Goal: Information Seeking & Learning: Compare options

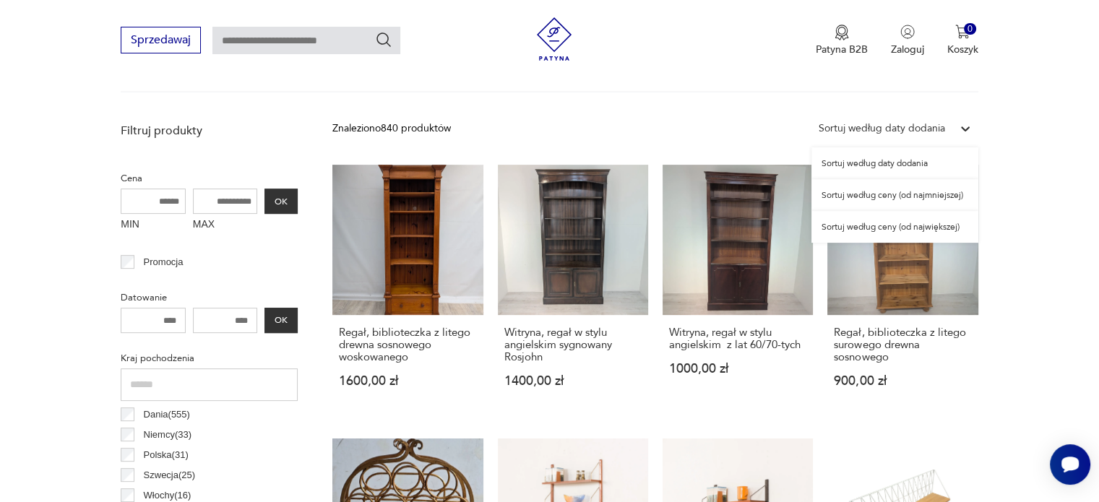
click at [936, 126] on div "Sortuj według daty dodania" at bounding box center [882, 129] width 126 height 16
click at [925, 194] on div "Sortuj według ceny (od najmniejszej)" at bounding box center [894, 195] width 167 height 32
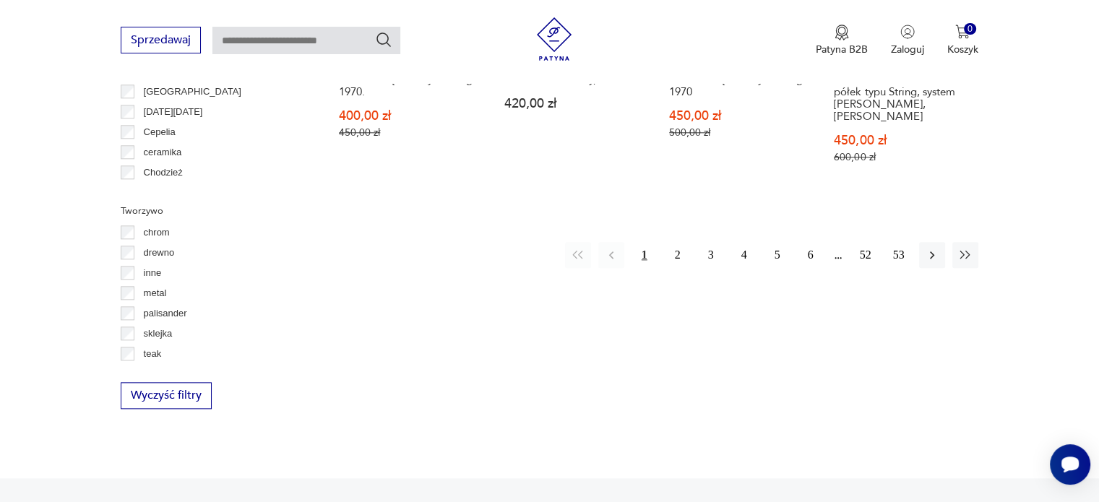
scroll to position [1620, 0]
click at [678, 240] on button "2" at bounding box center [678, 253] width 26 height 26
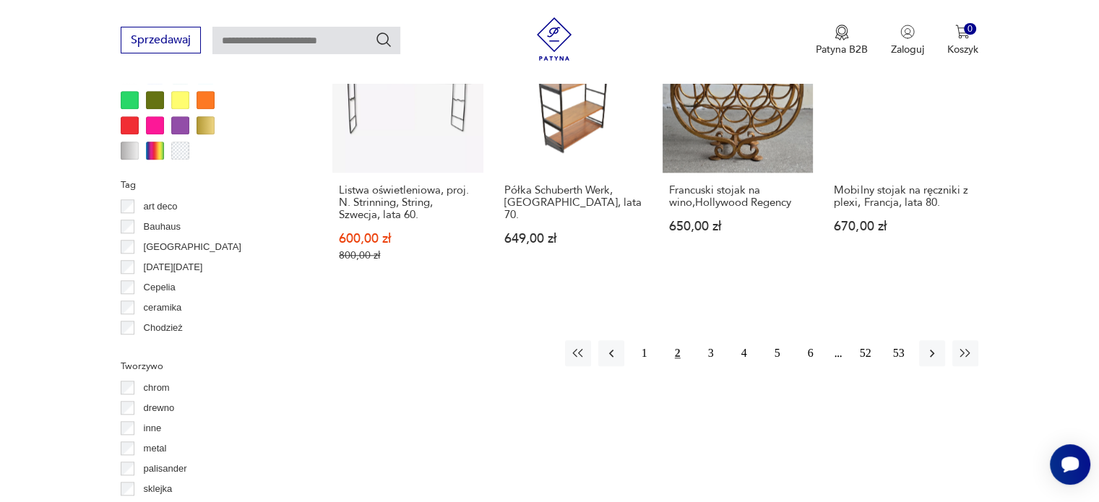
scroll to position [1464, 0]
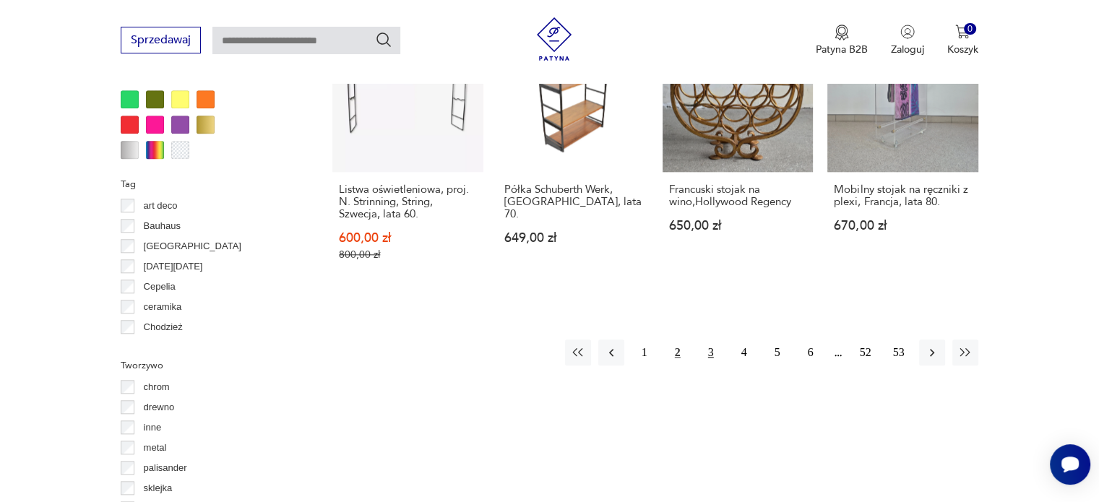
click at [712, 354] on button "3" at bounding box center [711, 353] width 26 height 26
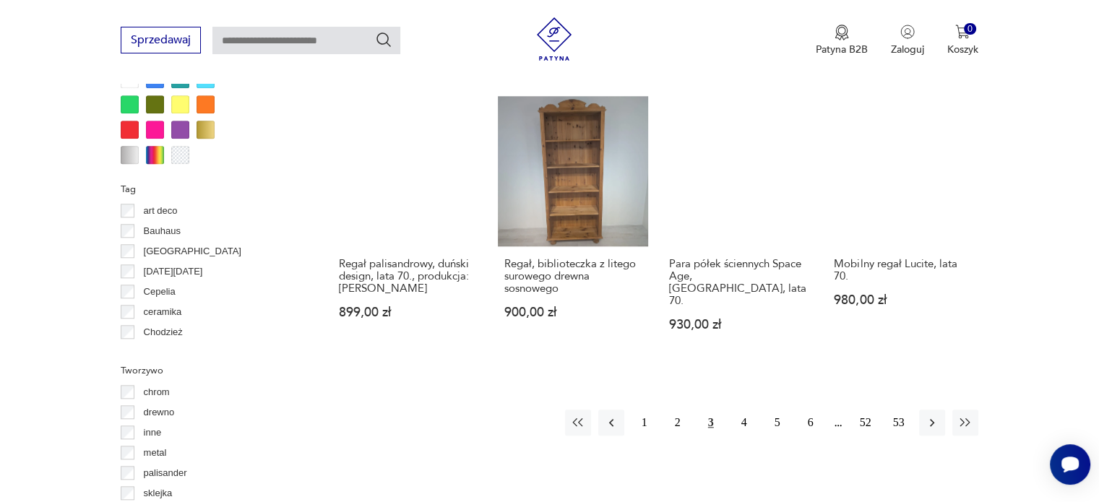
scroll to position [1500, 0]
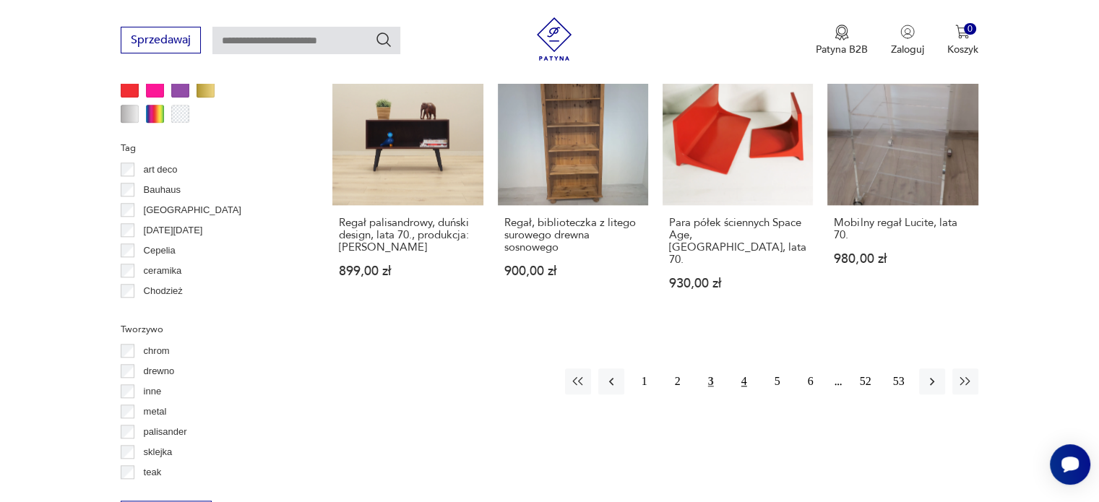
click at [747, 368] on button "4" at bounding box center [744, 381] width 26 height 26
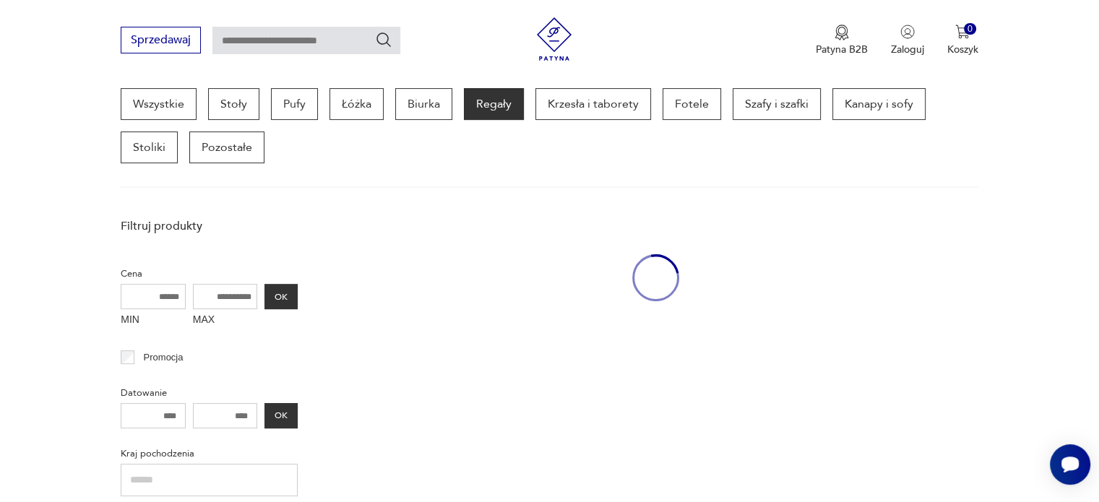
scroll to position [383, 0]
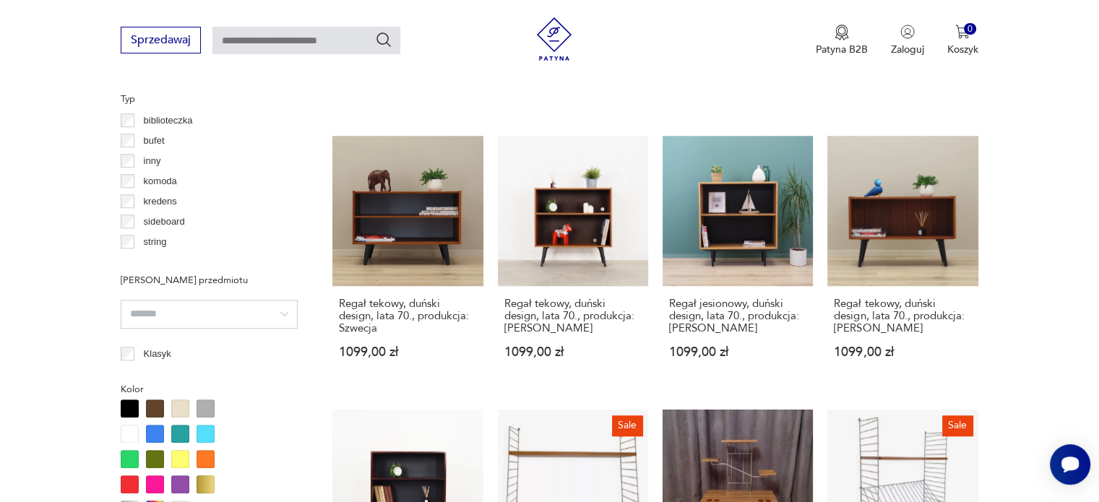
click at [1010, 242] on section "Filtruj produkty Cena MIN MAX OK Promocja Datowanie OK Kraj pochodzenia Dania (…" at bounding box center [549, 244] width 1099 height 1495
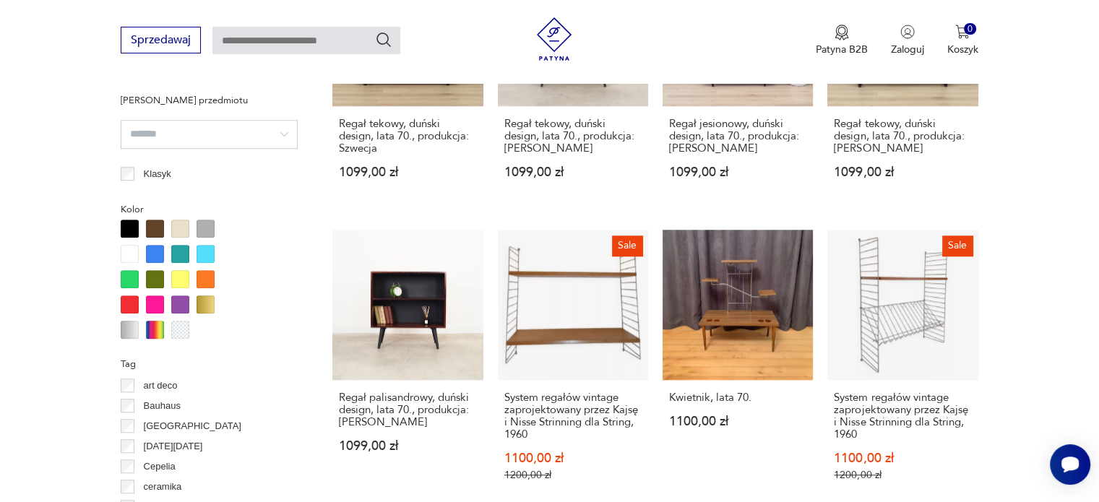
scroll to position [1412, 0]
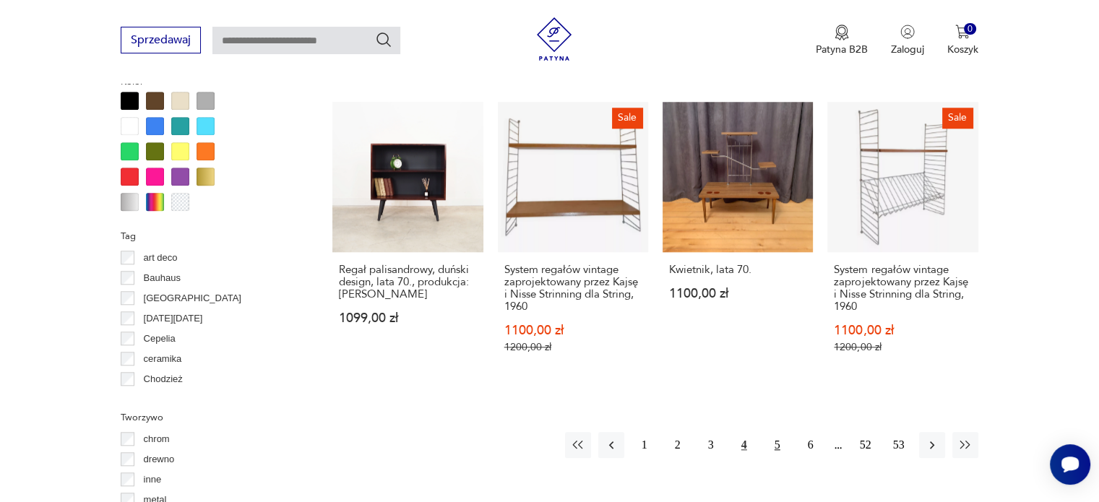
click at [771, 432] on button "5" at bounding box center [777, 445] width 26 height 26
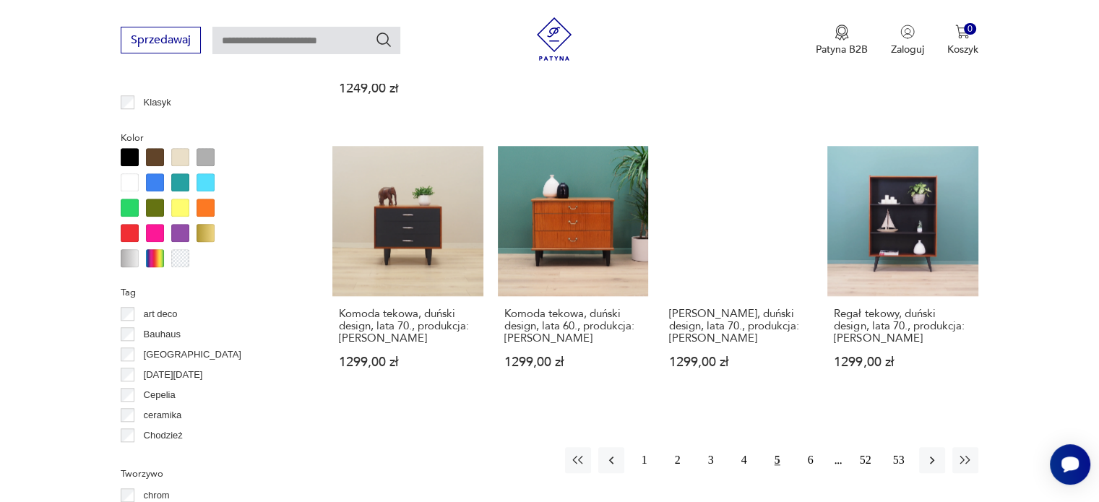
scroll to position [1399, 0]
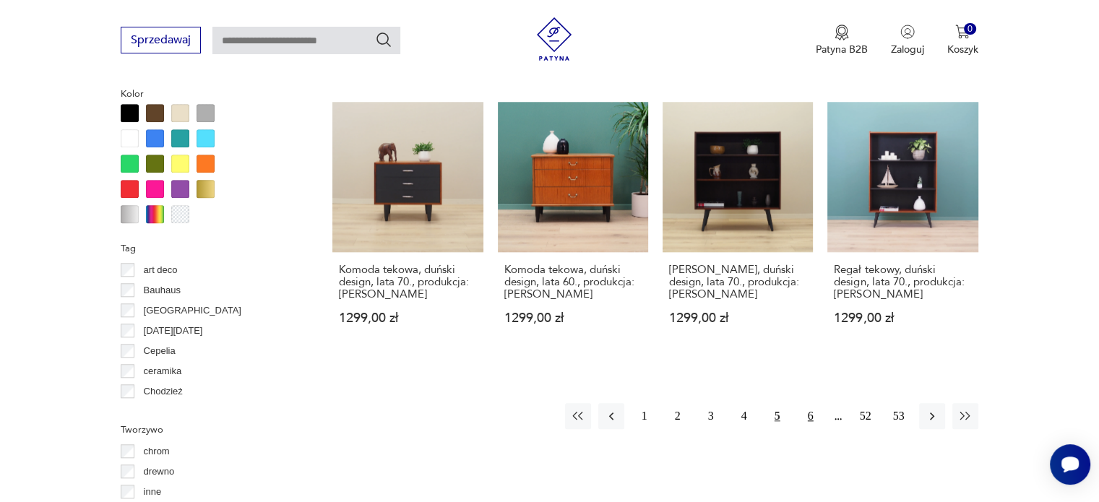
click at [813, 413] on button "6" at bounding box center [811, 416] width 26 height 26
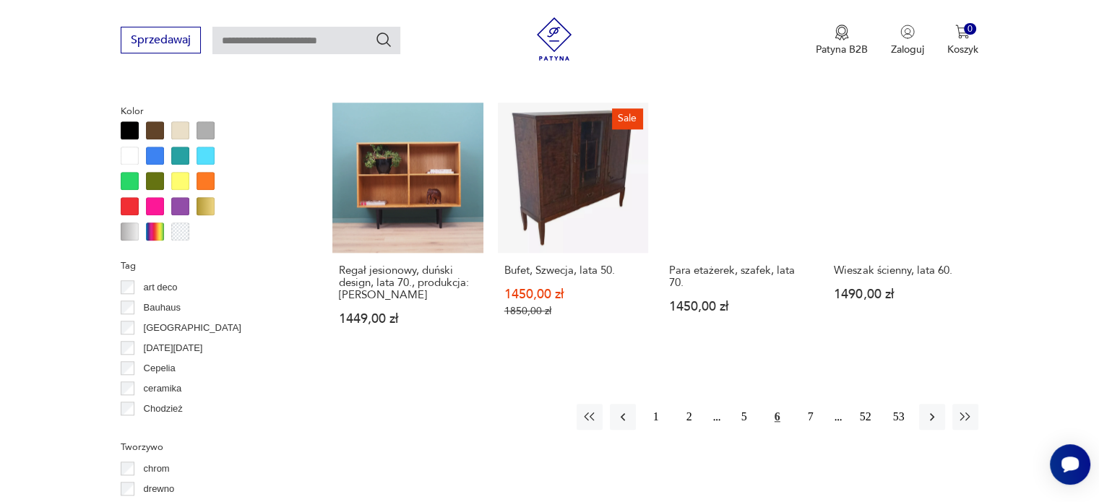
scroll to position [1388, 0]
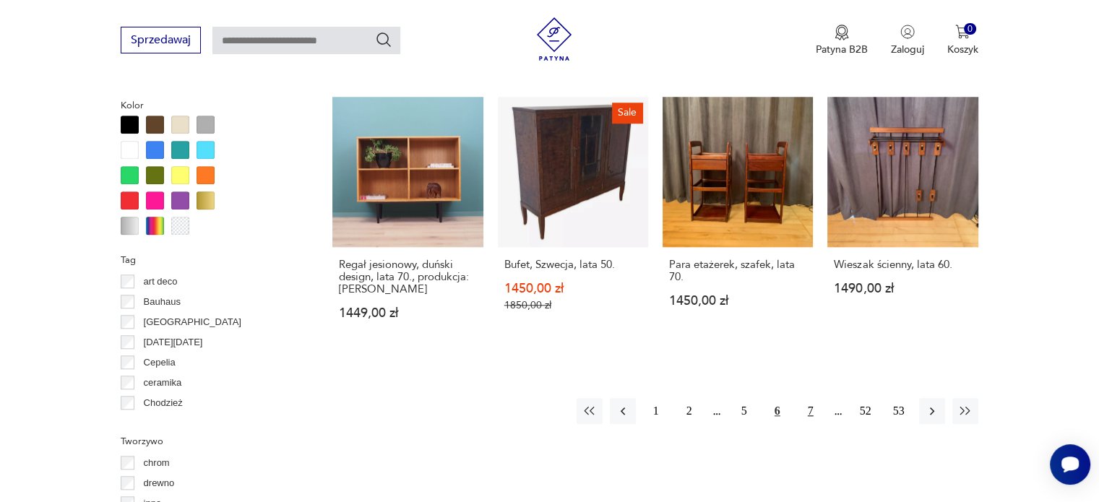
click at [808, 404] on button "7" at bounding box center [811, 411] width 26 height 26
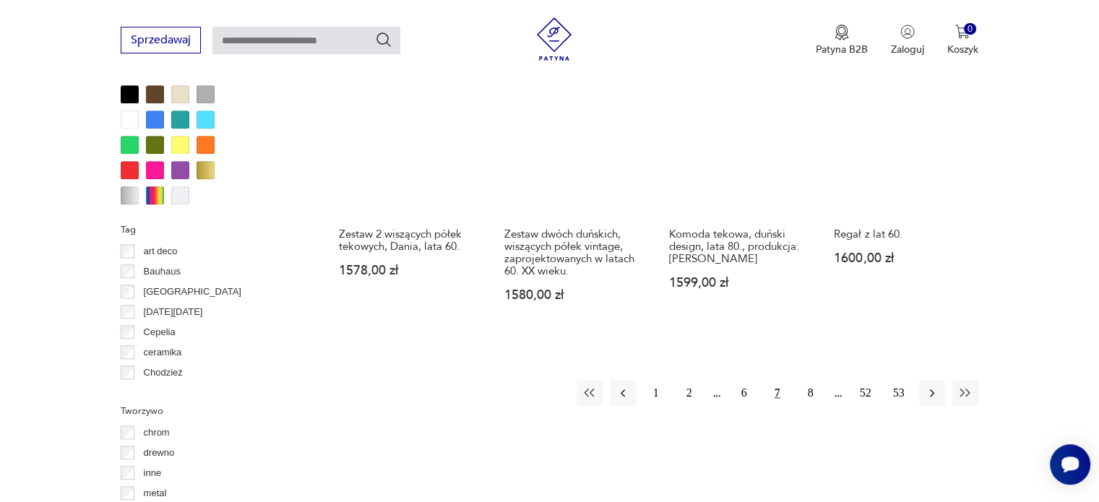
scroll to position [1427, 0]
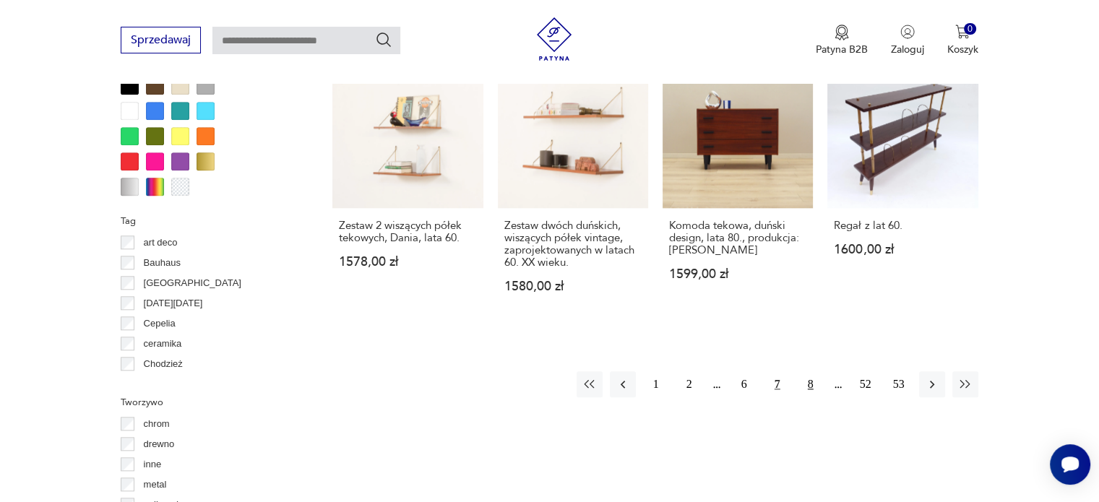
click at [815, 371] on button "8" at bounding box center [811, 384] width 26 height 26
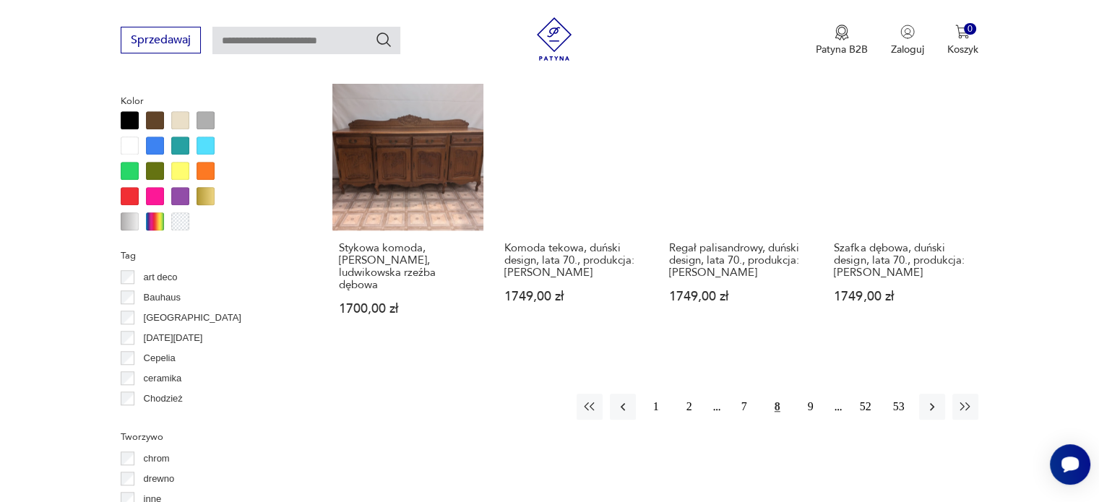
scroll to position [1396, 0]
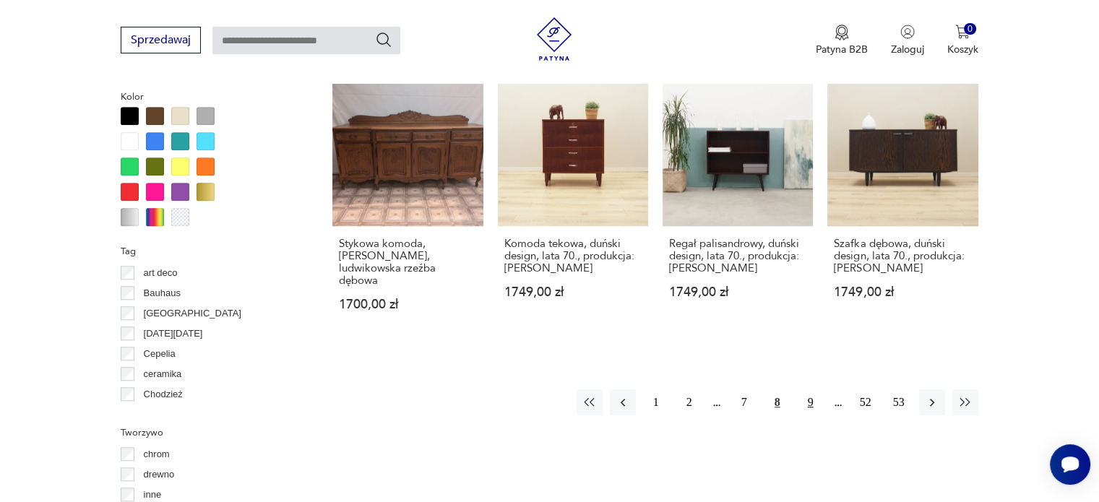
click at [818, 389] on button "9" at bounding box center [811, 402] width 26 height 26
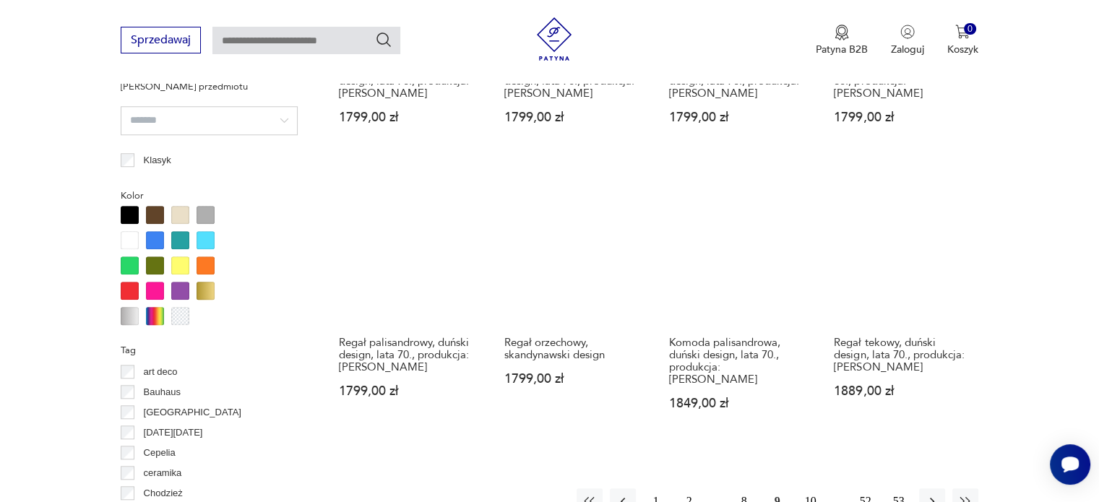
scroll to position [1314, 0]
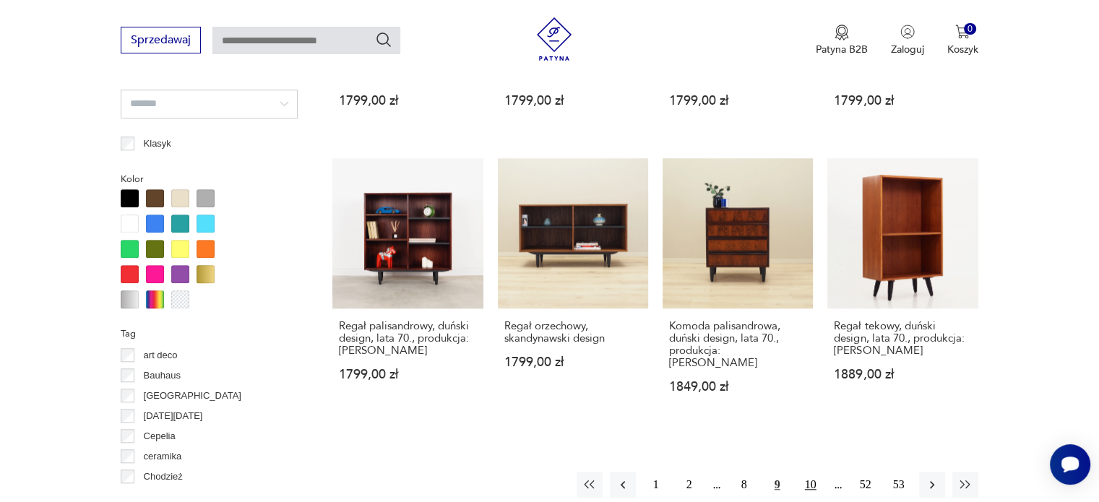
click at [814, 472] on button "10" at bounding box center [811, 485] width 26 height 26
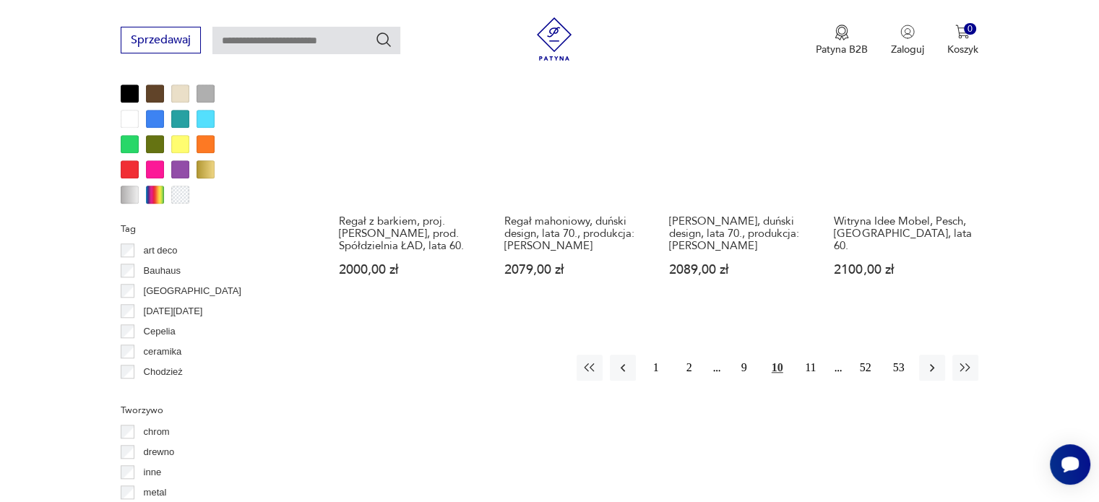
scroll to position [1425, 0]
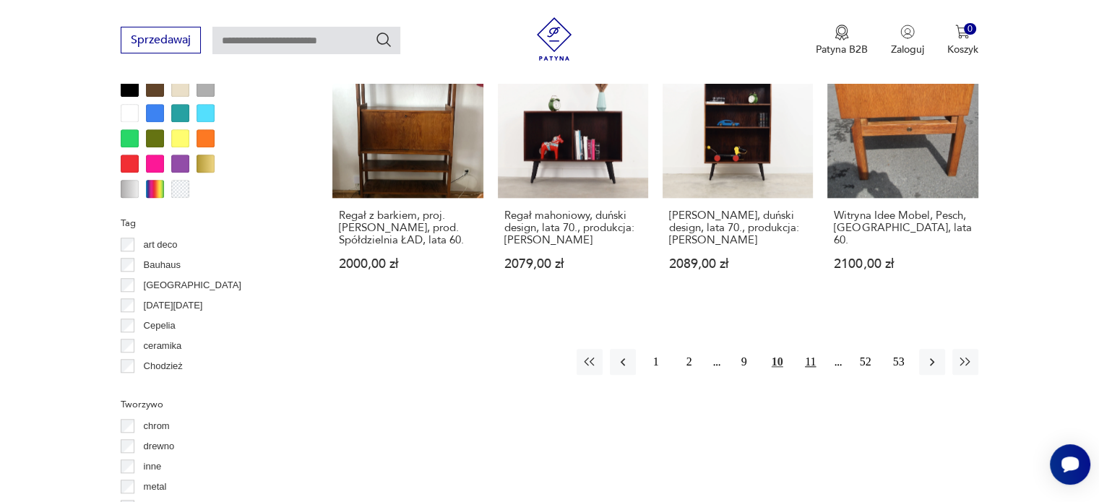
click at [808, 359] on button "11" at bounding box center [811, 362] width 26 height 26
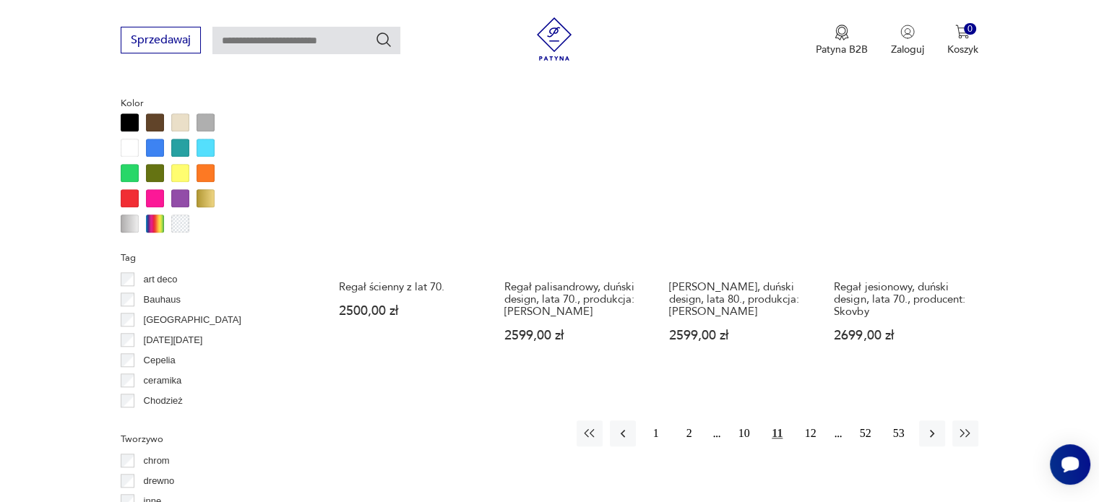
scroll to position [1391, 0]
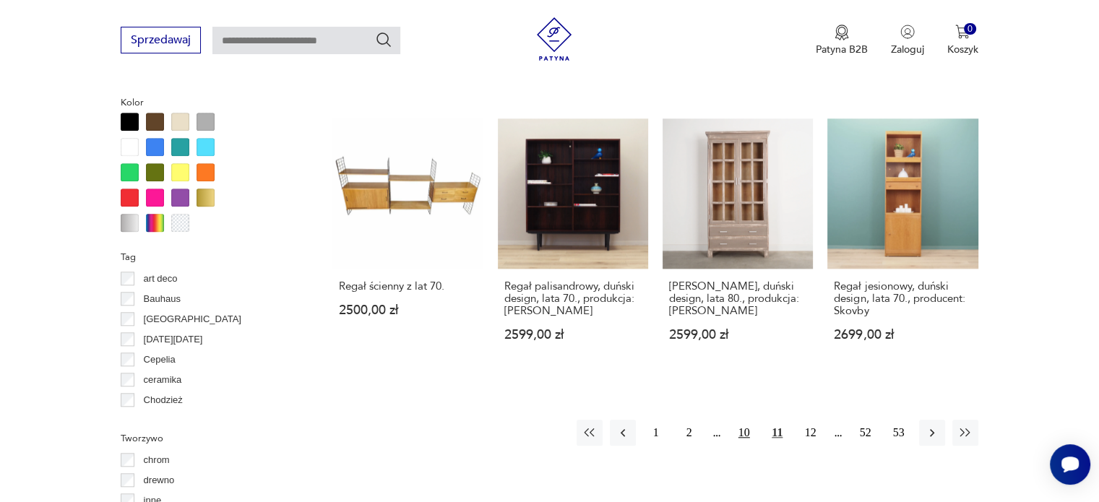
click at [747, 422] on button "10" at bounding box center [744, 433] width 26 height 26
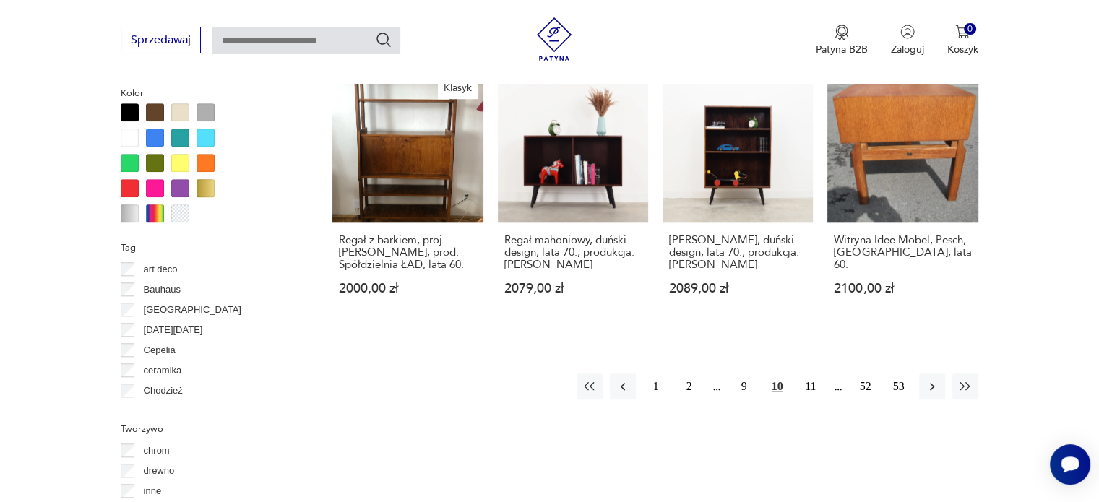
scroll to position [1355, 0]
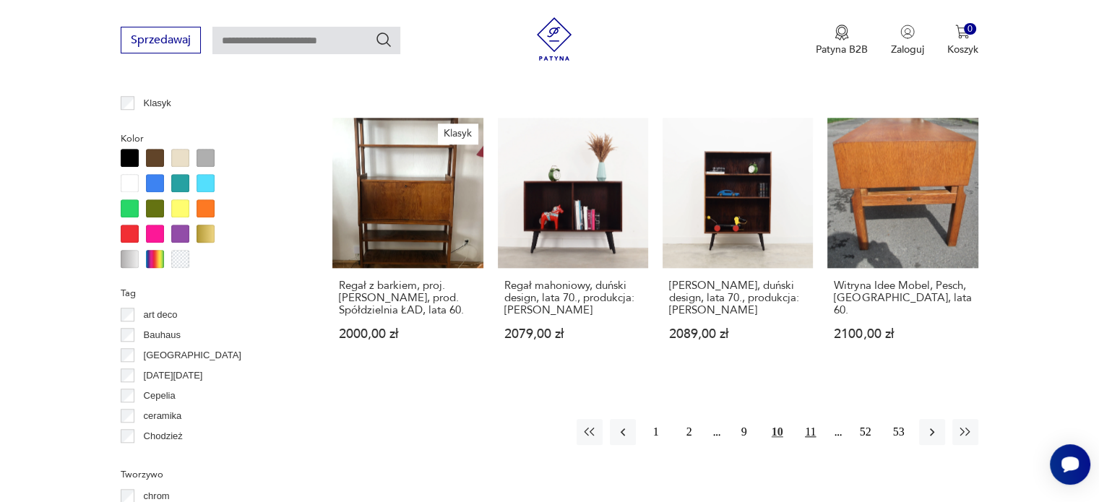
click at [808, 438] on button "11" at bounding box center [811, 432] width 26 height 26
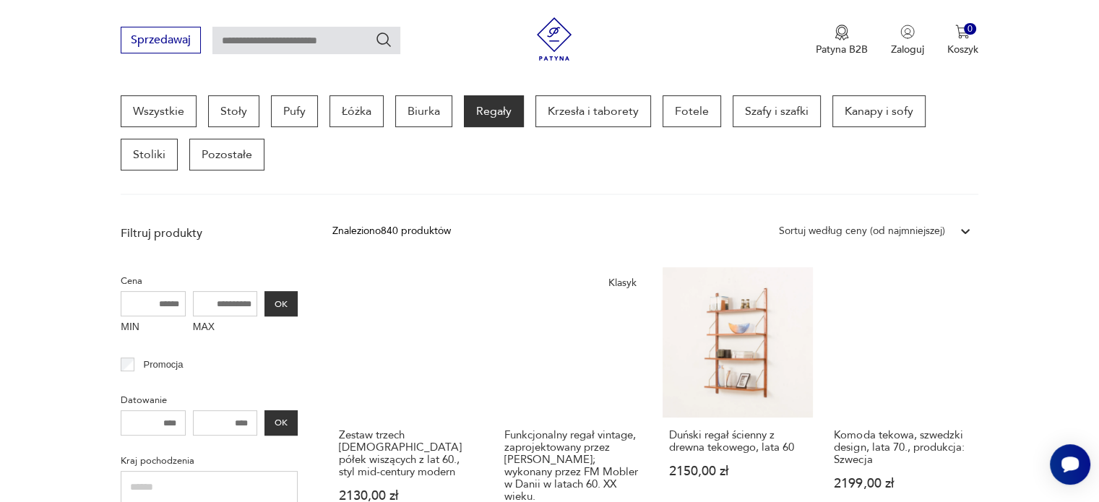
scroll to position [1726, 0]
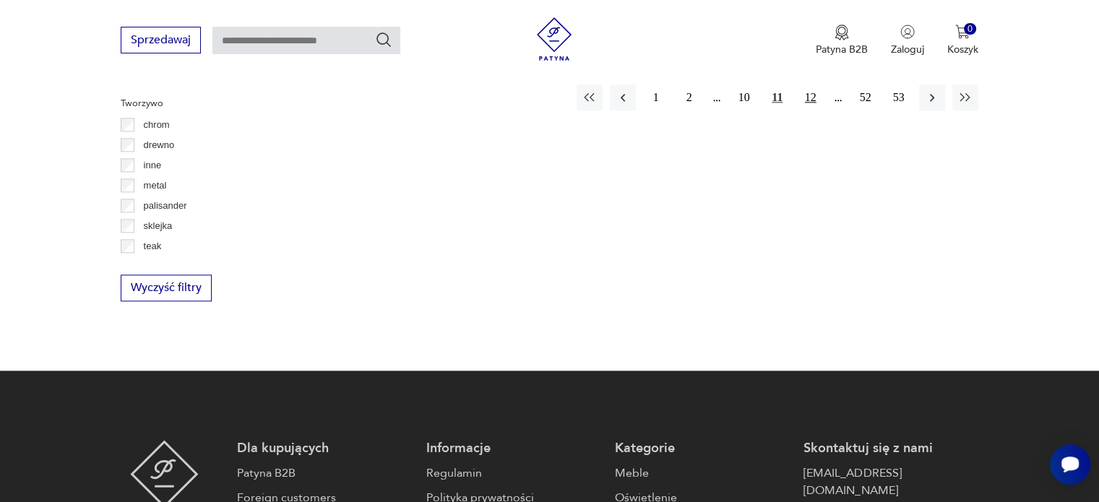
click at [813, 85] on button "12" at bounding box center [811, 98] width 26 height 26
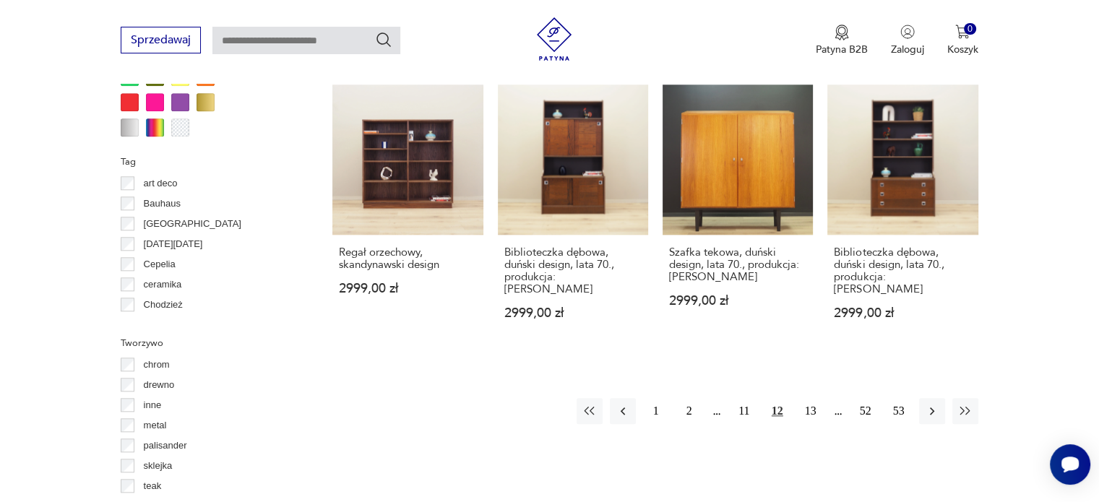
scroll to position [1488, 0]
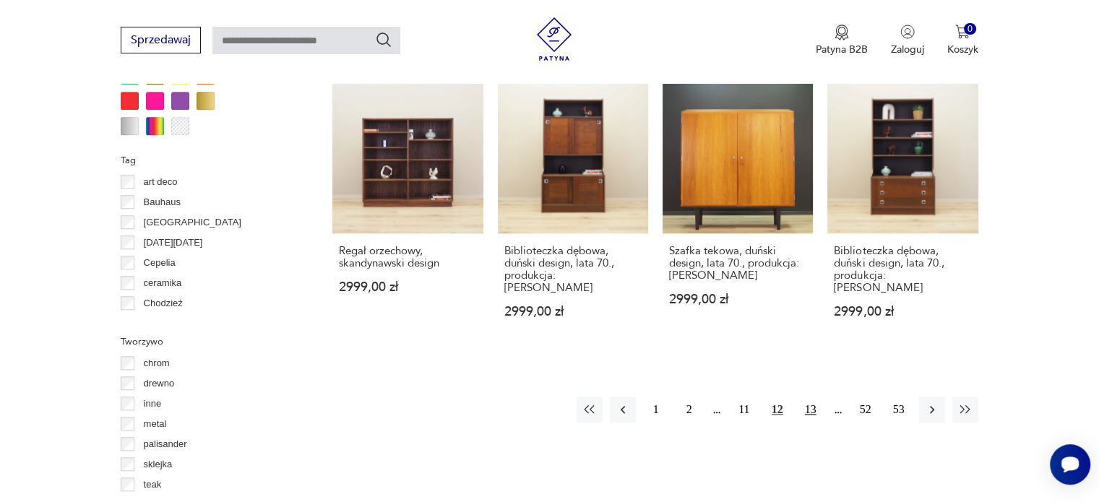
click at [818, 397] on button "13" at bounding box center [811, 410] width 26 height 26
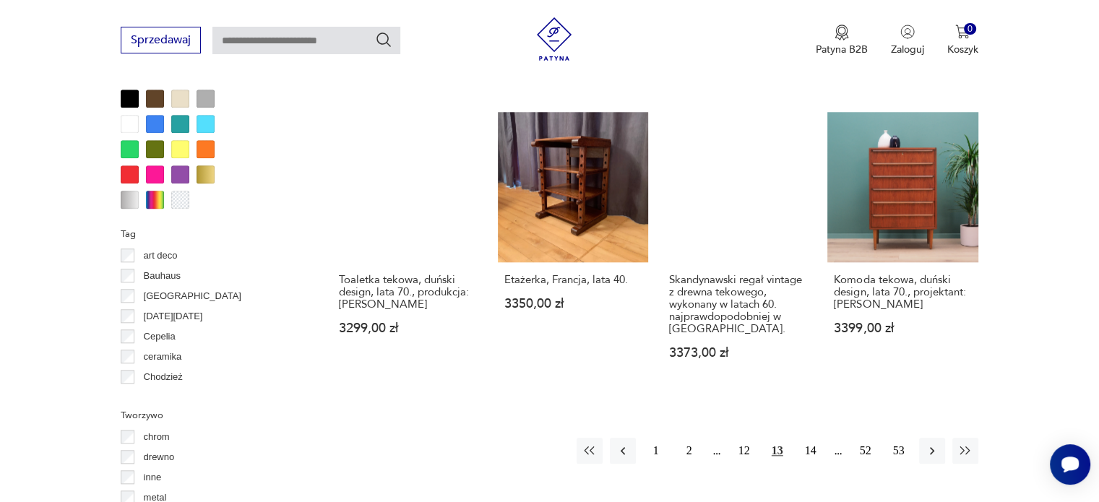
scroll to position [1433, 0]
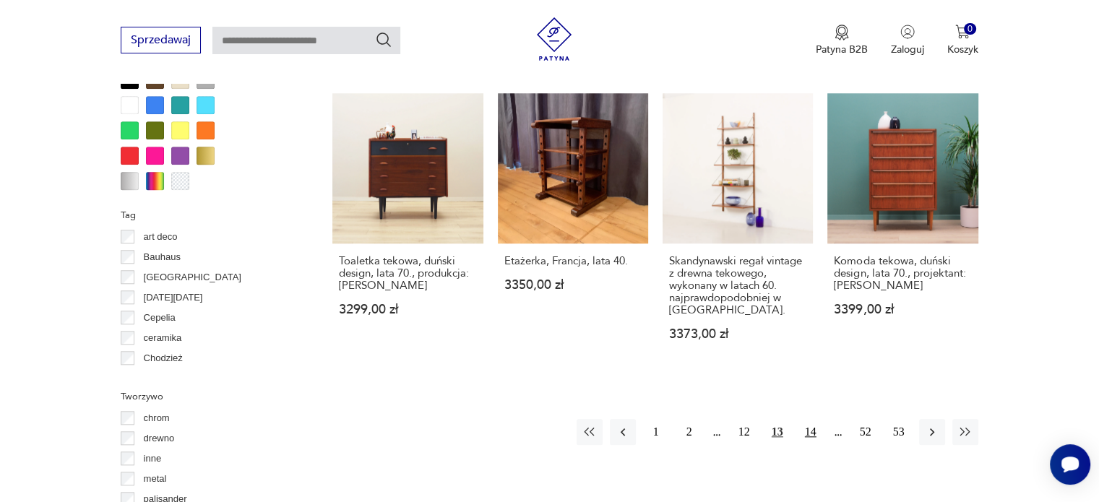
click at [821, 419] on button "14" at bounding box center [811, 432] width 26 height 26
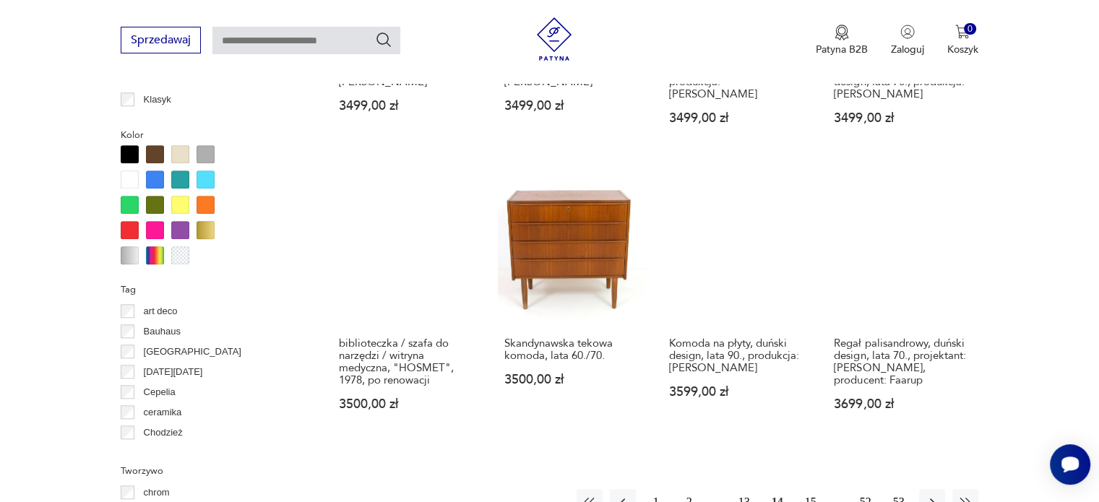
scroll to position [1372, 0]
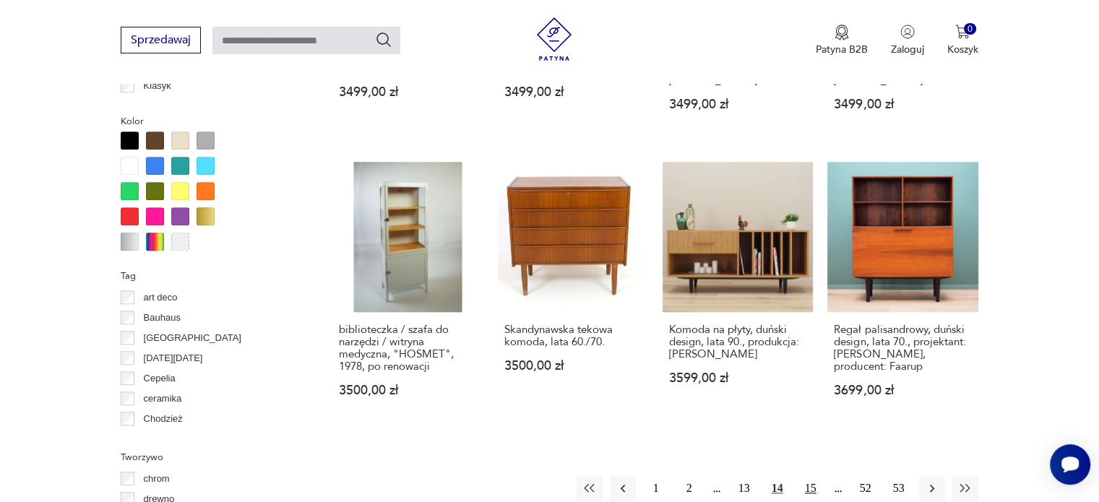
click at [812, 475] on button "15" at bounding box center [811, 488] width 26 height 26
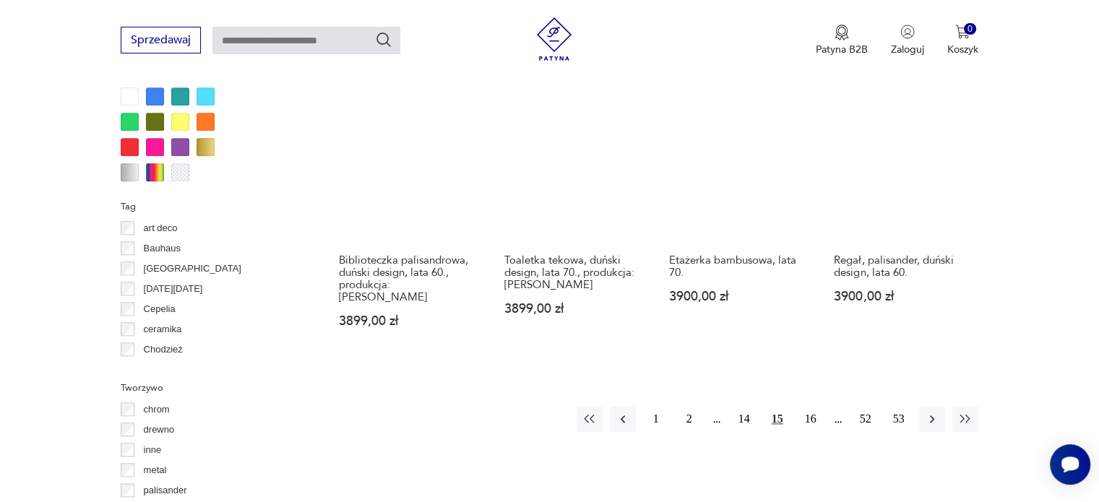
scroll to position [1443, 0]
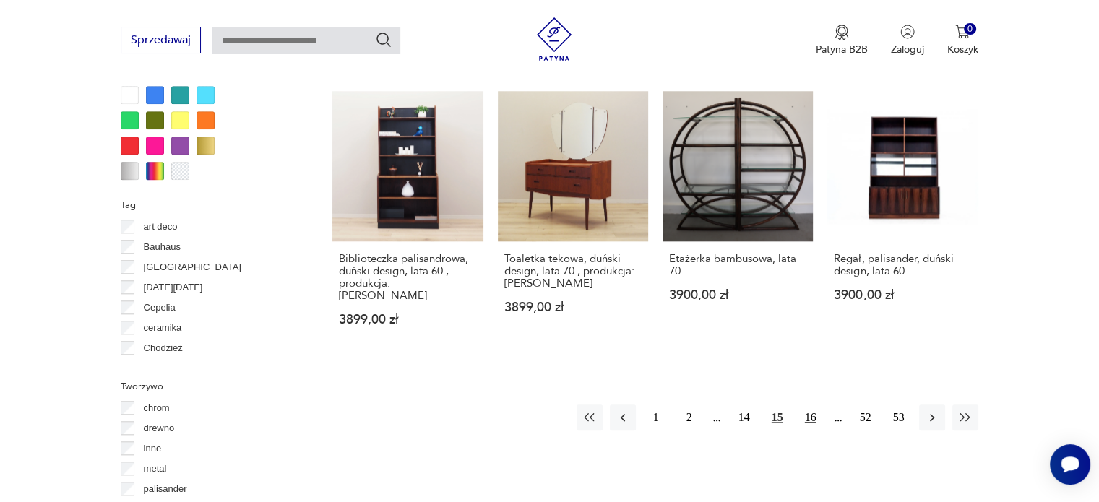
click at [812, 405] on button "16" at bounding box center [811, 418] width 26 height 26
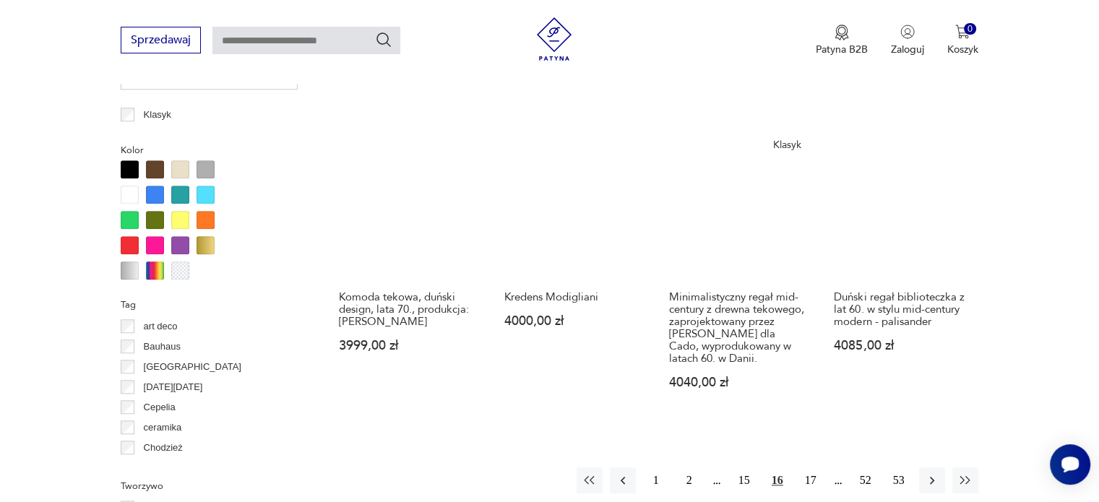
scroll to position [1391, 0]
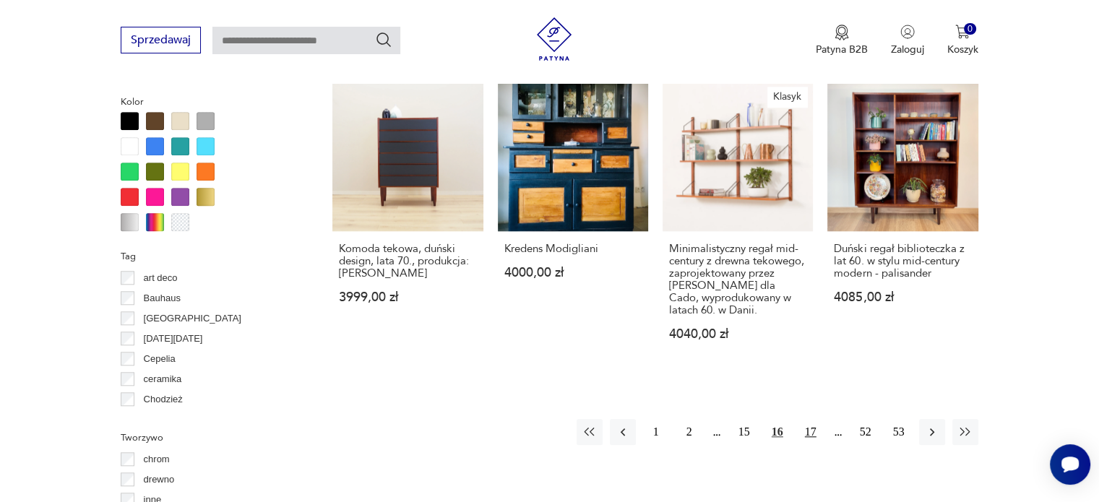
click at [813, 426] on button "17" at bounding box center [811, 432] width 26 height 26
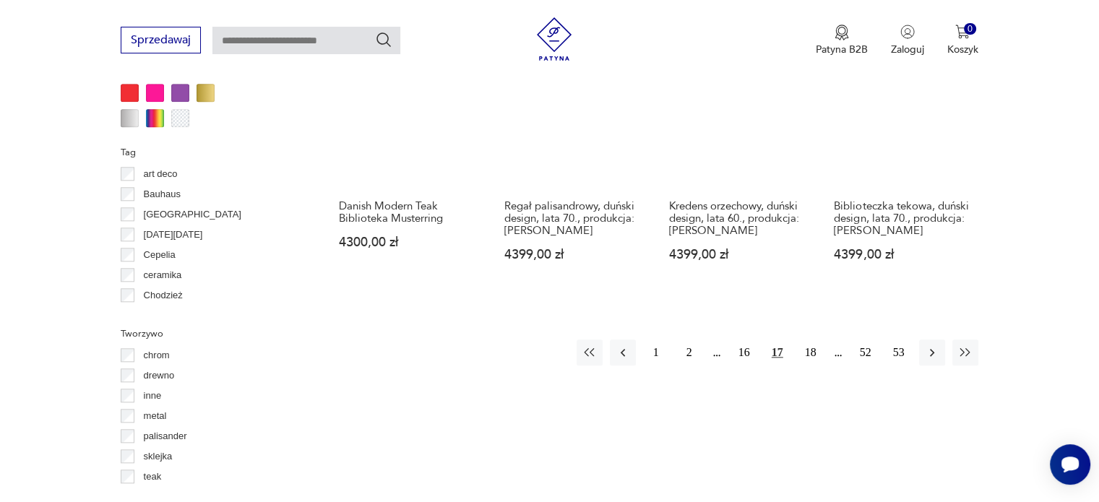
scroll to position [1496, 0]
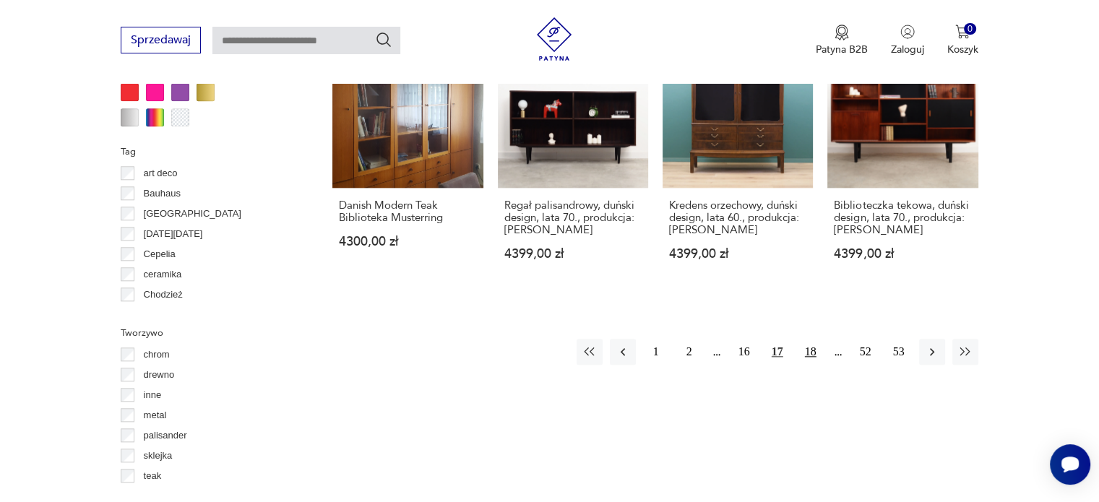
click at [808, 342] on button "18" at bounding box center [811, 352] width 26 height 26
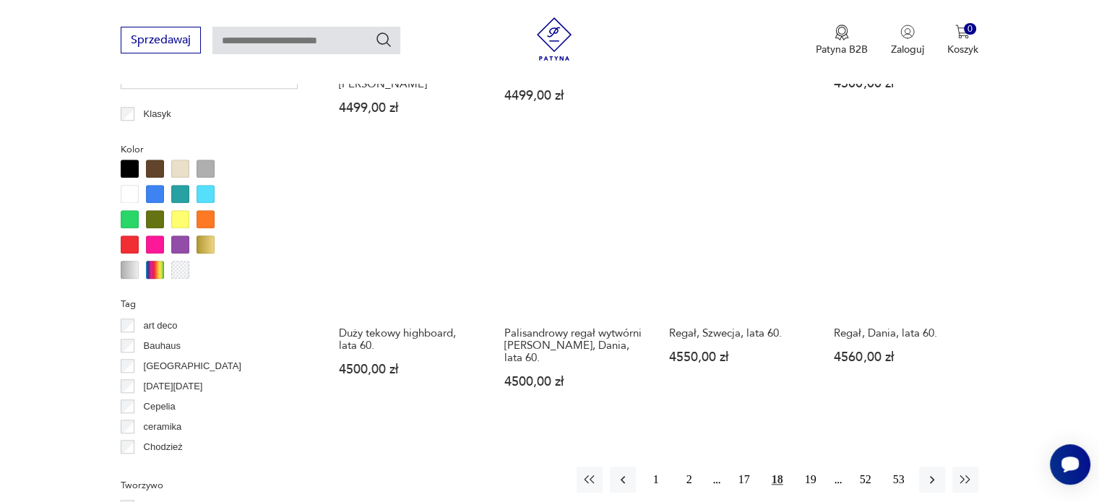
scroll to position [1344, 0]
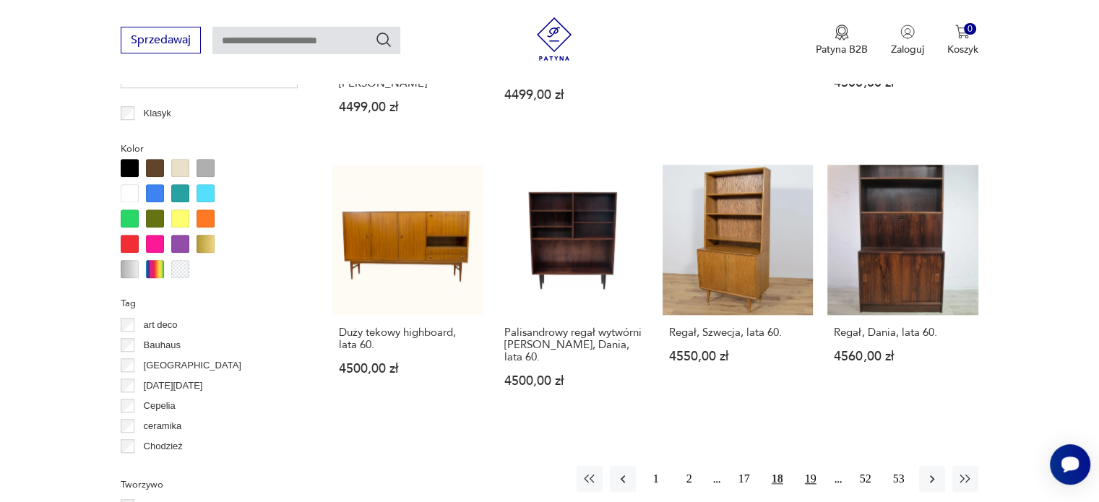
click at [818, 466] on button "19" at bounding box center [811, 479] width 26 height 26
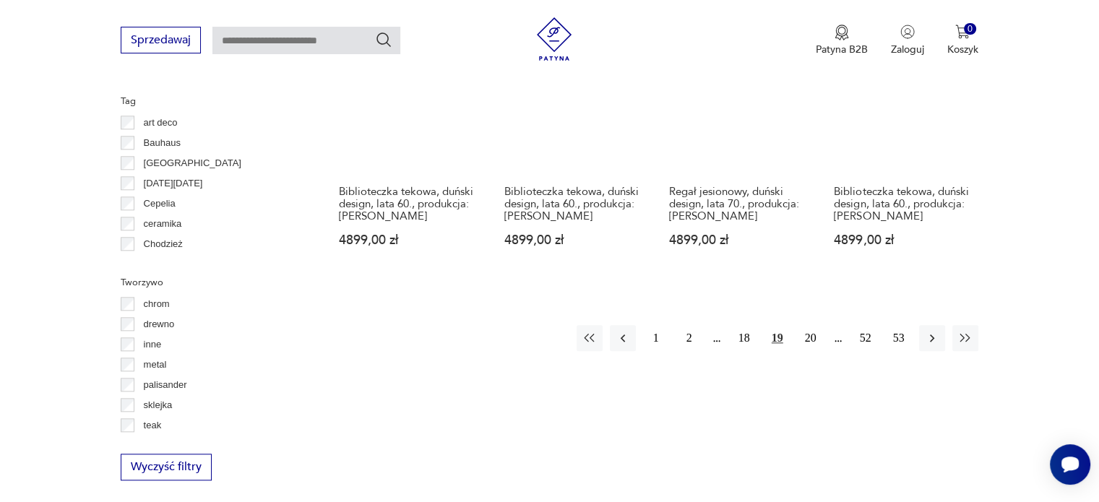
scroll to position [1548, 0]
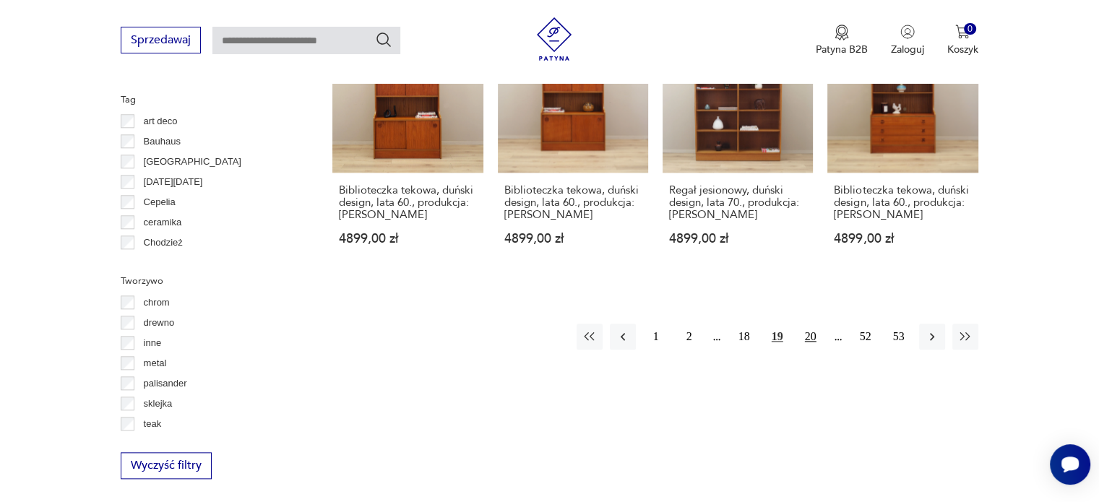
click at [812, 324] on button "20" at bounding box center [811, 337] width 26 height 26
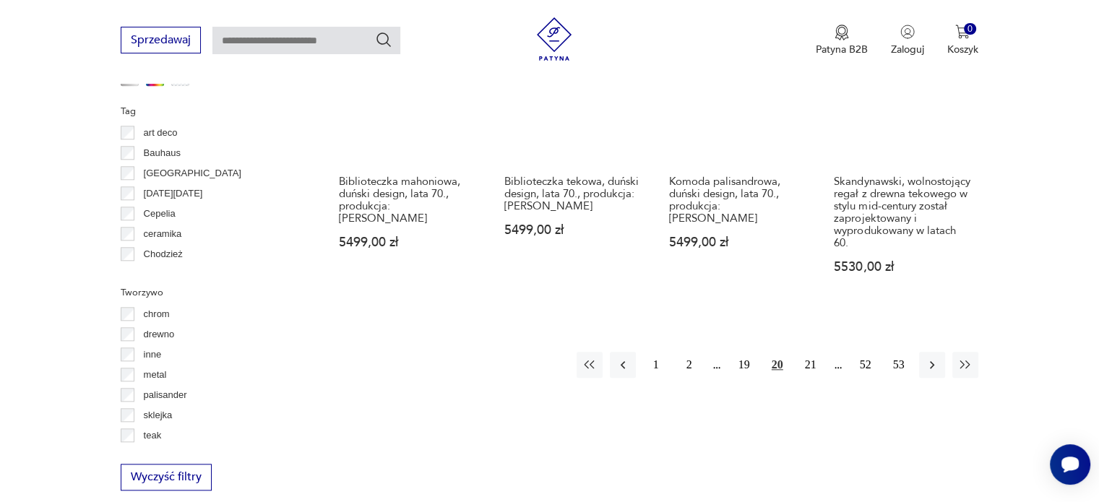
scroll to position [1542, 0]
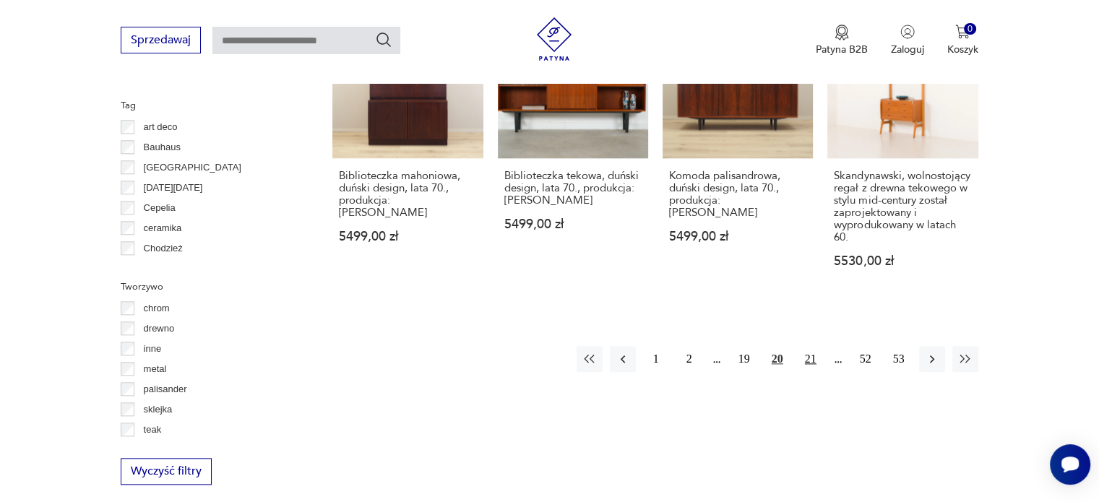
click at [813, 346] on button "21" at bounding box center [811, 359] width 26 height 26
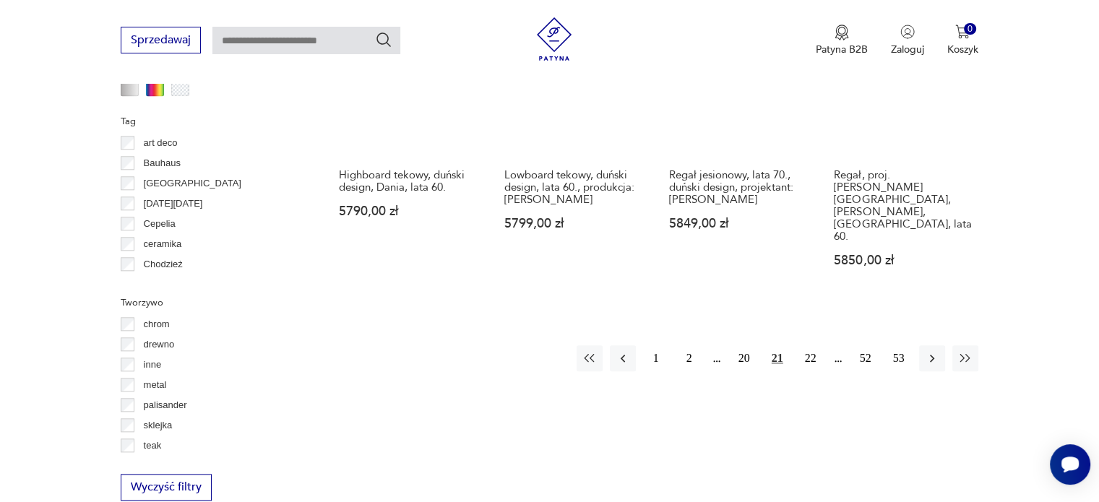
scroll to position [1536, 0]
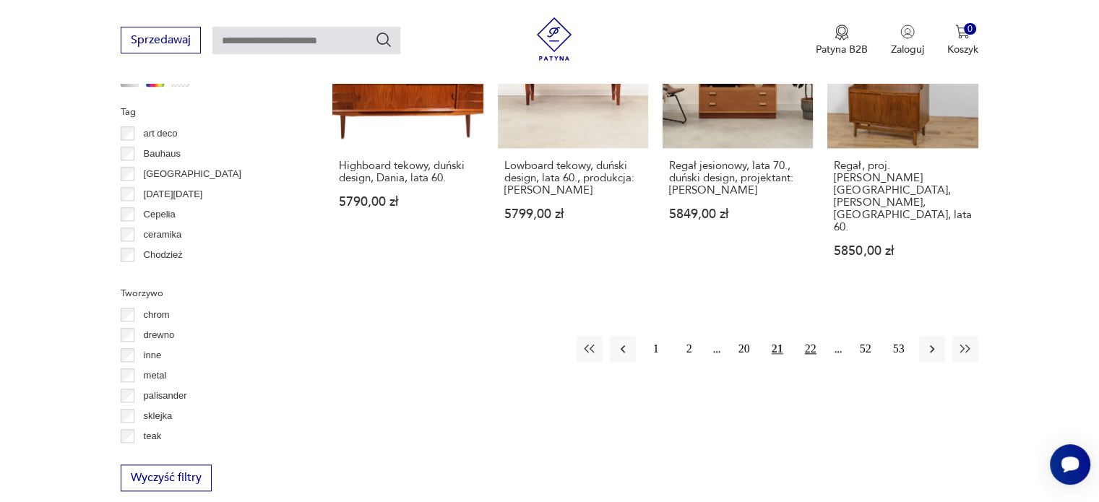
click at [815, 336] on button "22" at bounding box center [811, 349] width 26 height 26
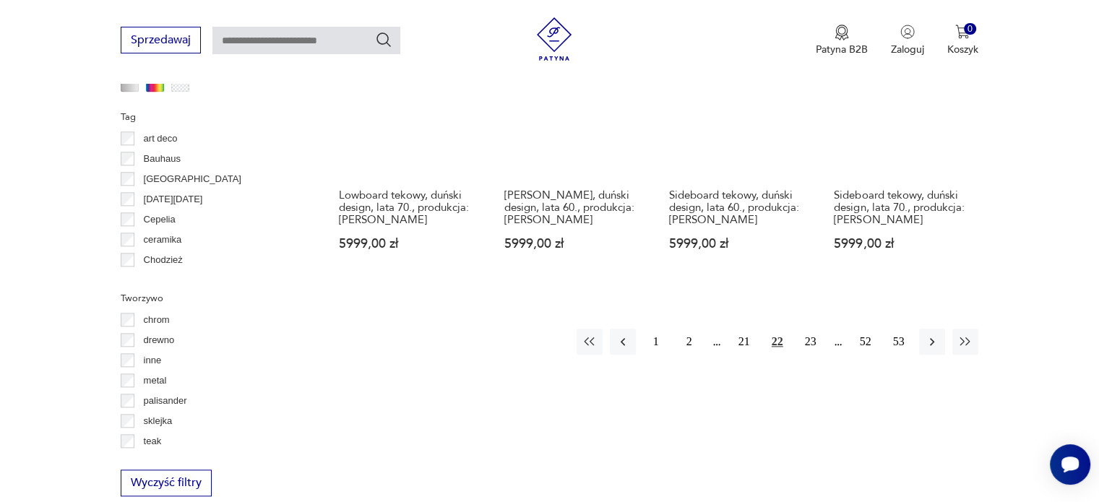
scroll to position [1532, 0]
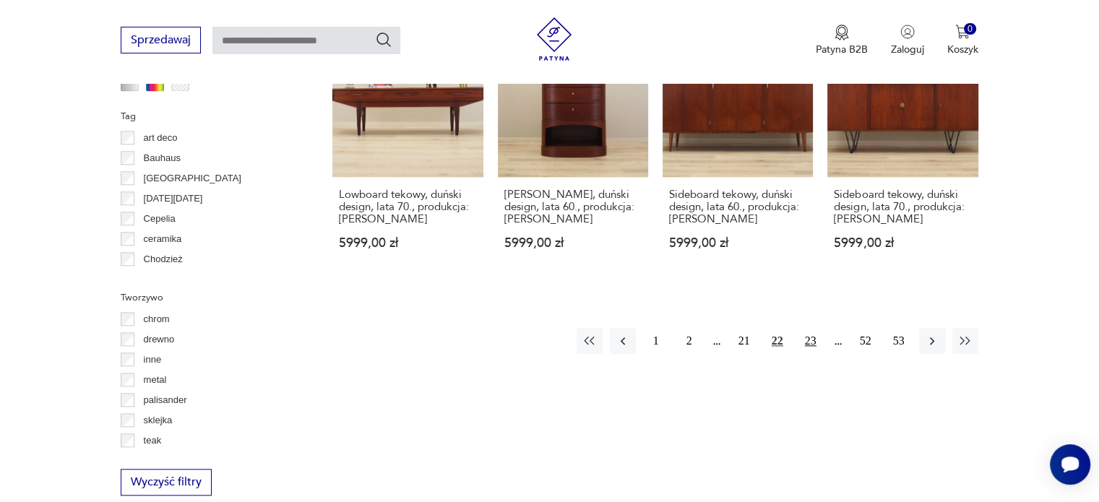
click at [817, 337] on button "23" at bounding box center [811, 341] width 26 height 26
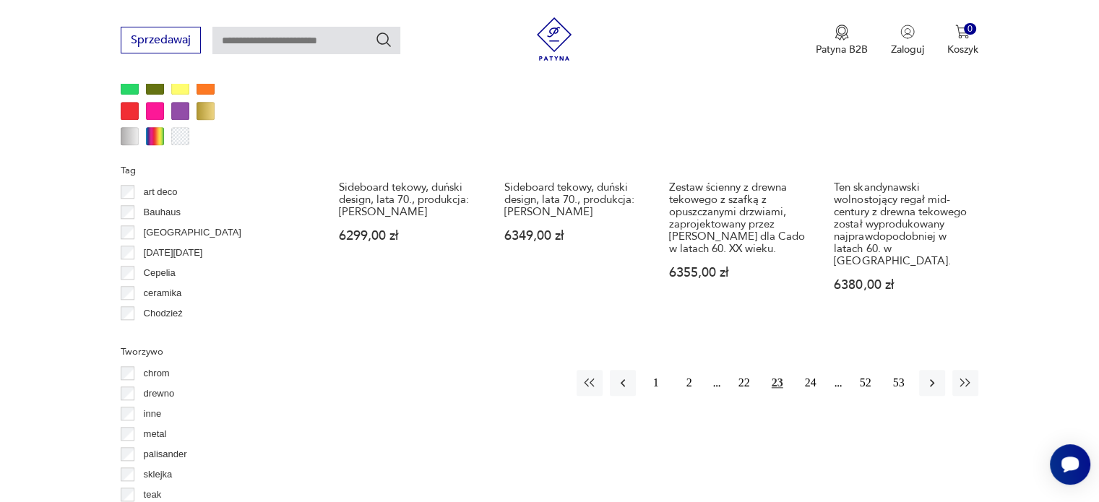
scroll to position [1478, 0]
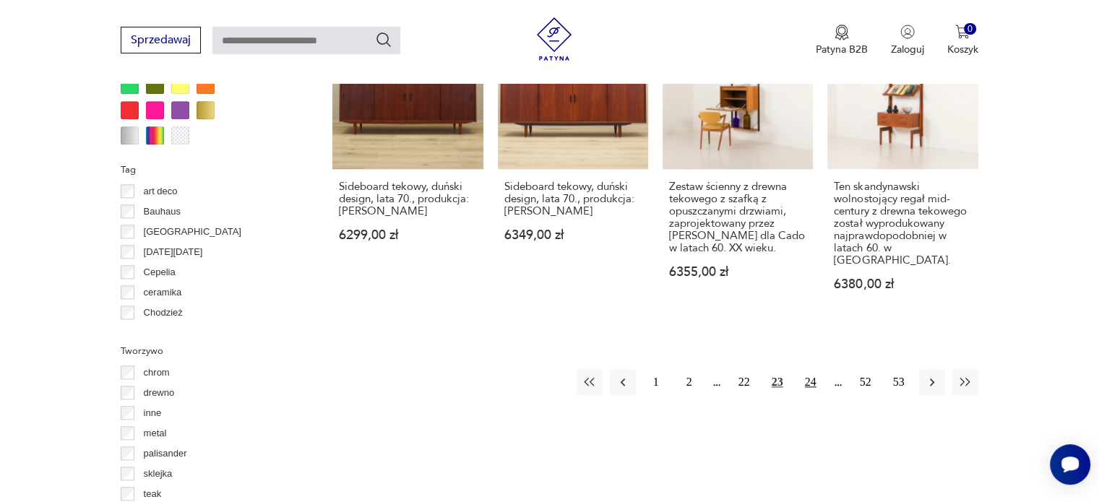
click at [813, 369] on button "24" at bounding box center [811, 382] width 26 height 26
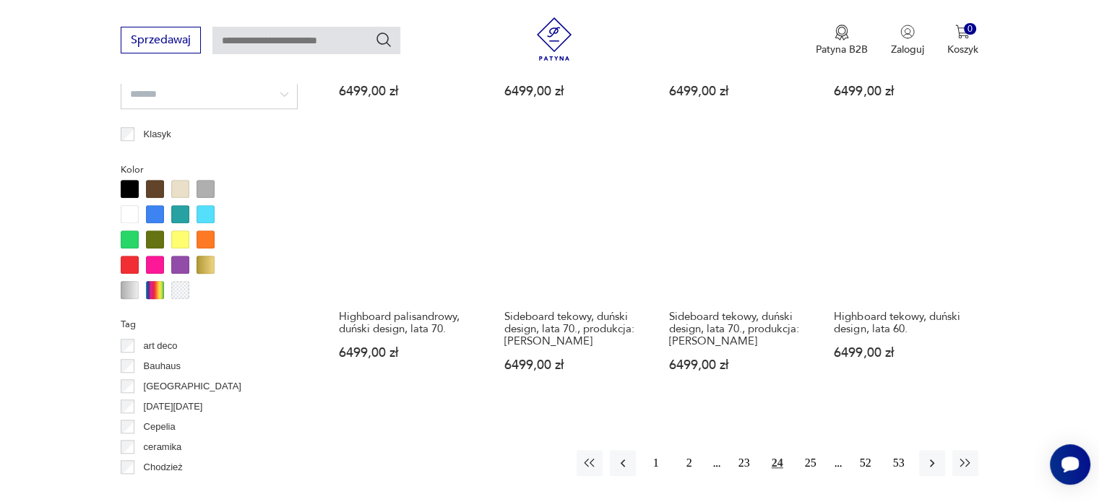
scroll to position [1407, 0]
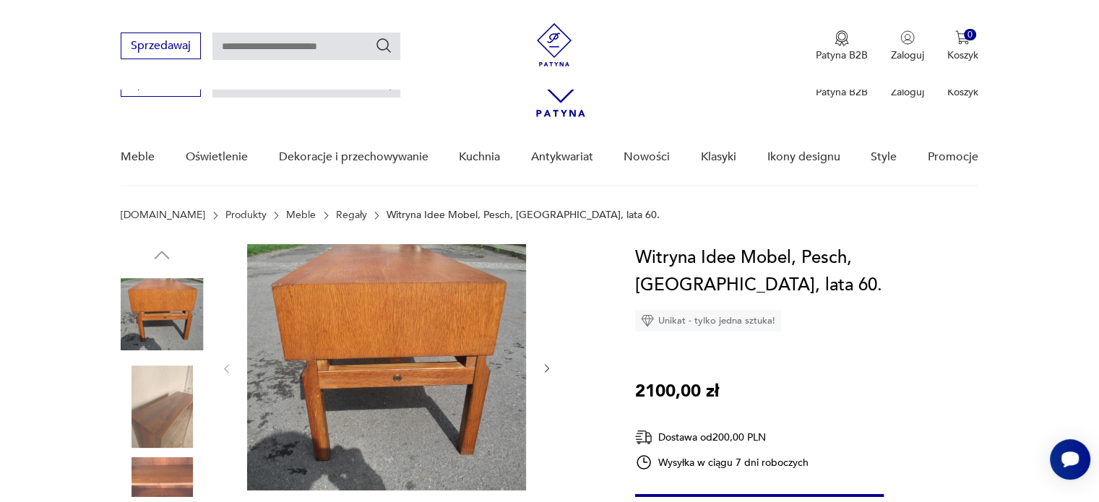
scroll to position [181, 0]
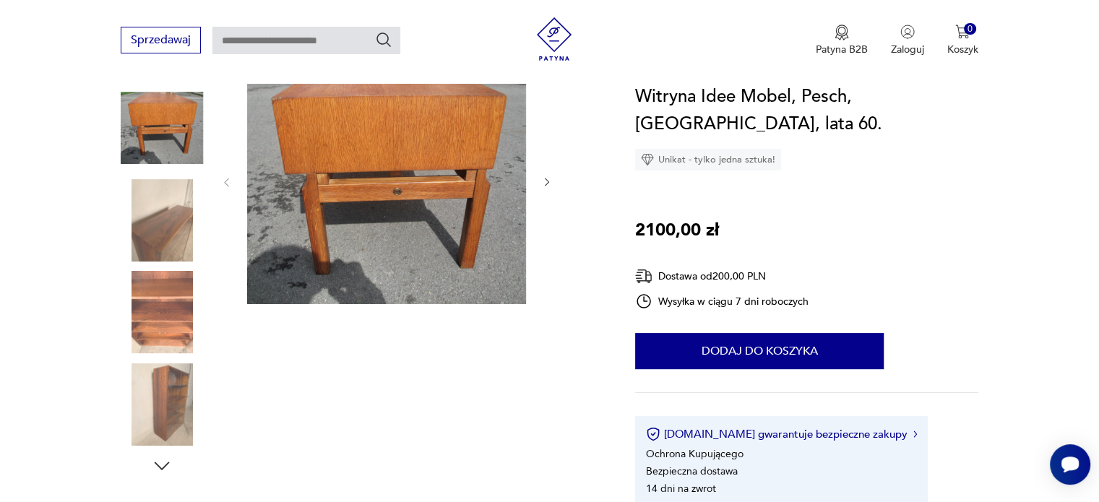
click at [543, 179] on icon "button" at bounding box center [547, 182] width 12 height 12
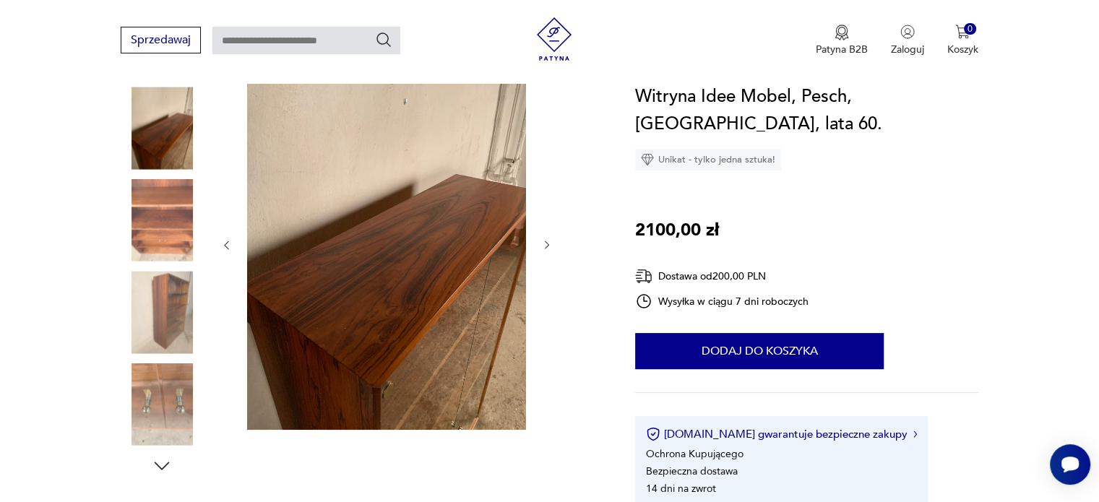
click at [543, 179] on div at bounding box center [386, 245] width 332 height 375
click at [546, 241] on icon "button" at bounding box center [547, 245] width 12 height 12
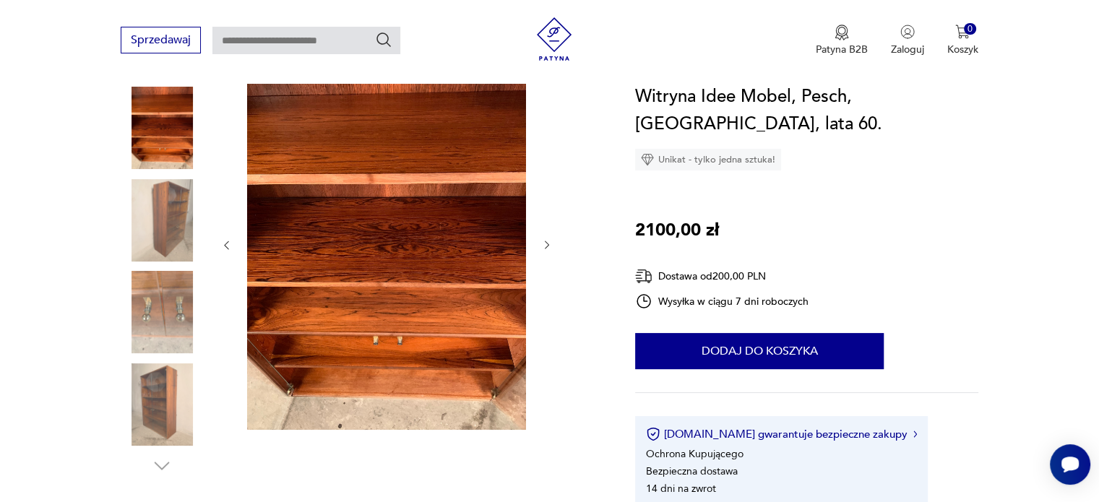
click at [546, 241] on icon "button" at bounding box center [547, 245] width 12 height 12
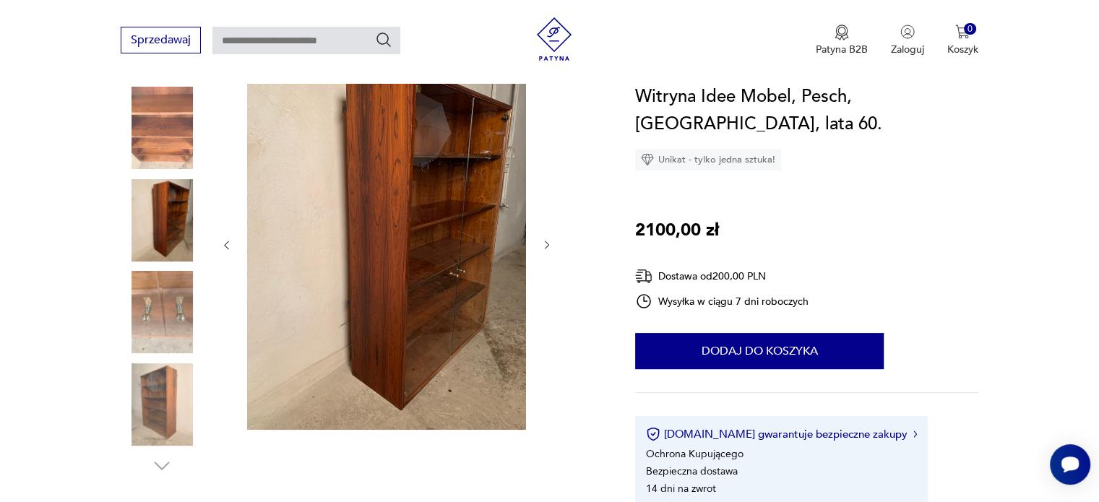
click at [546, 241] on icon "button" at bounding box center [547, 245] width 12 height 12
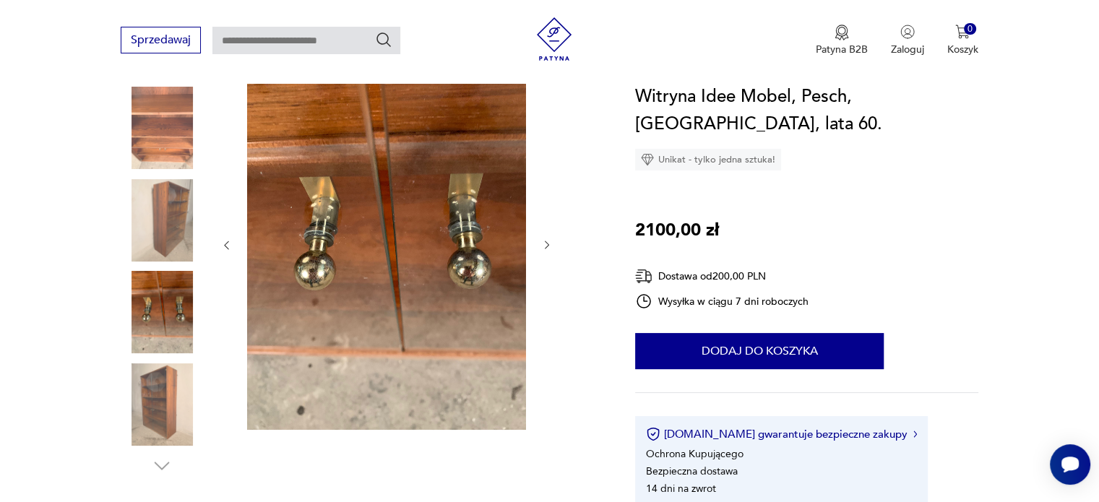
click at [546, 241] on icon "button" at bounding box center [547, 245] width 12 height 12
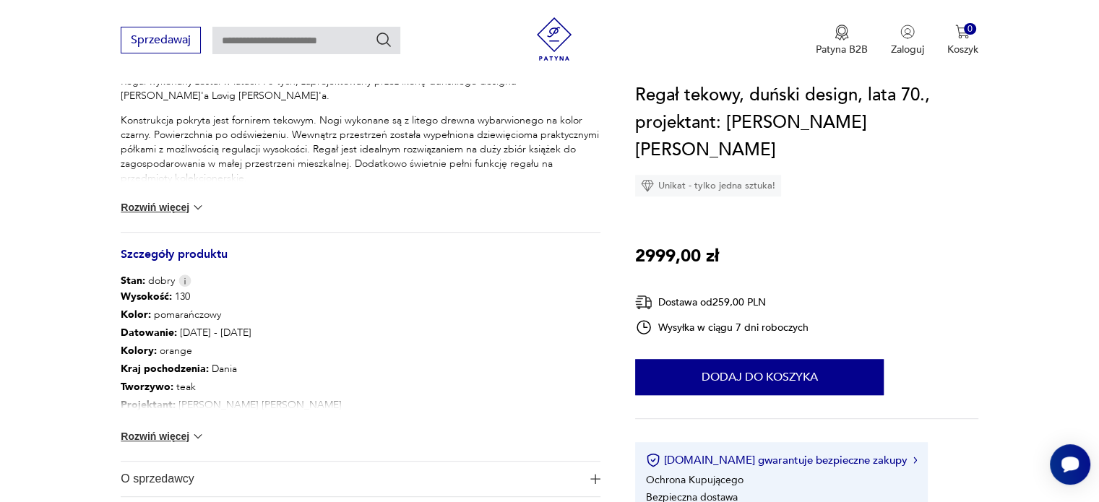
scroll to position [636, 0]
click at [187, 432] on button "Rozwiń więcej" at bounding box center [163, 436] width 84 height 14
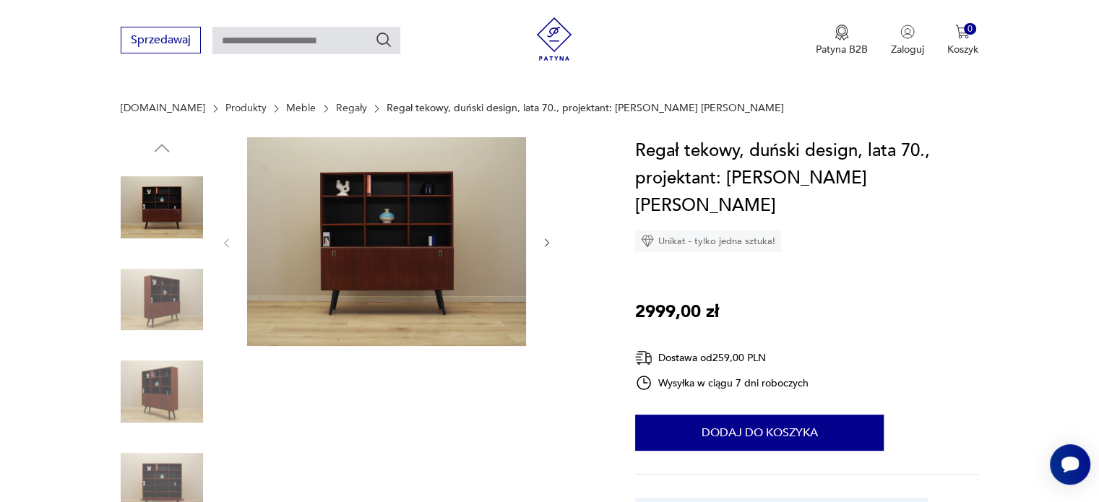
scroll to position [82, 0]
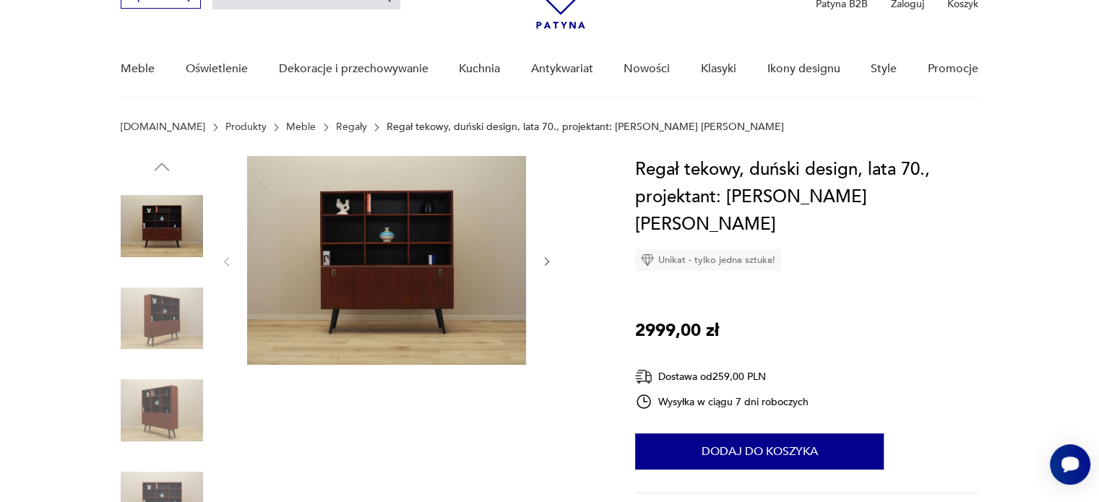
click at [543, 262] on icon "button" at bounding box center [547, 262] width 12 height 12
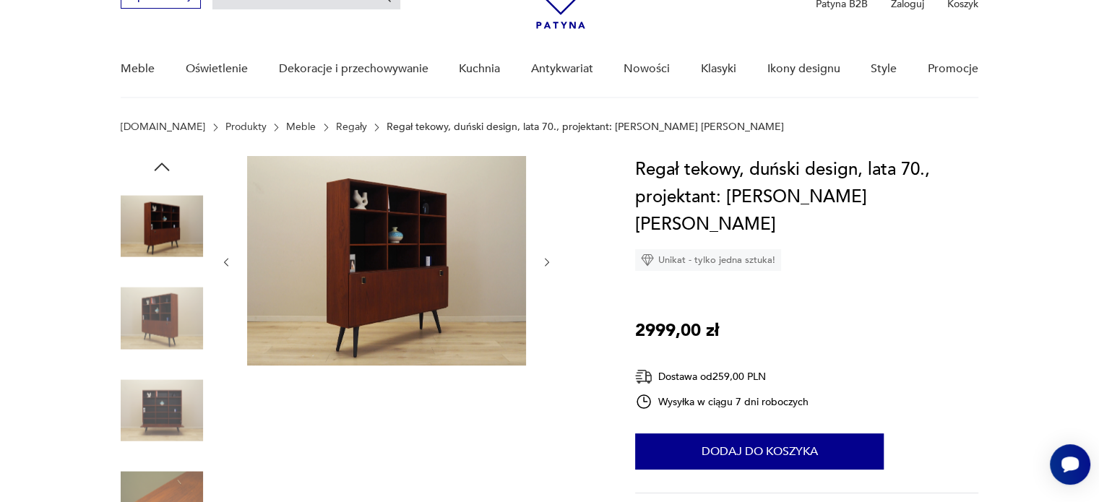
click at [543, 262] on icon "button" at bounding box center [547, 262] width 12 height 12
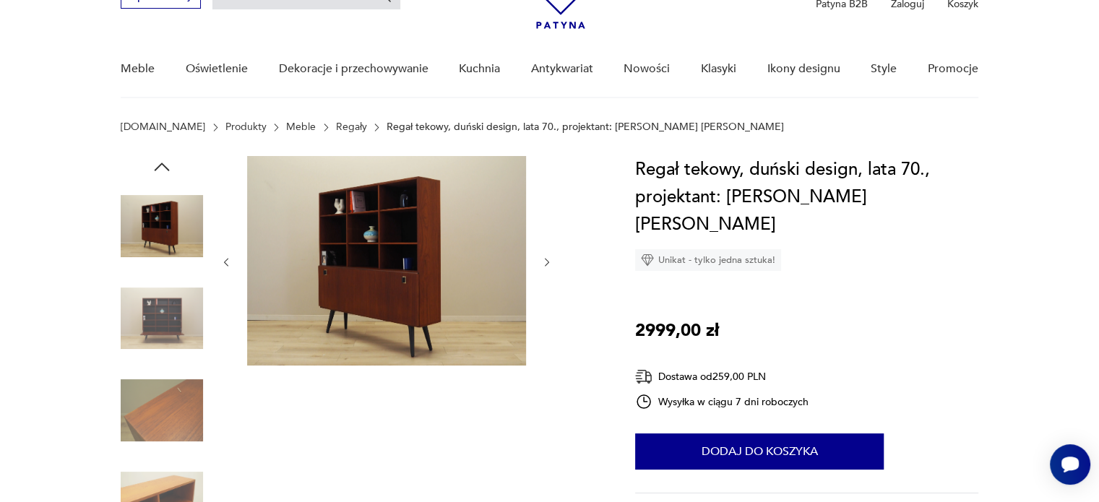
click at [543, 262] on icon "button" at bounding box center [547, 262] width 12 height 12
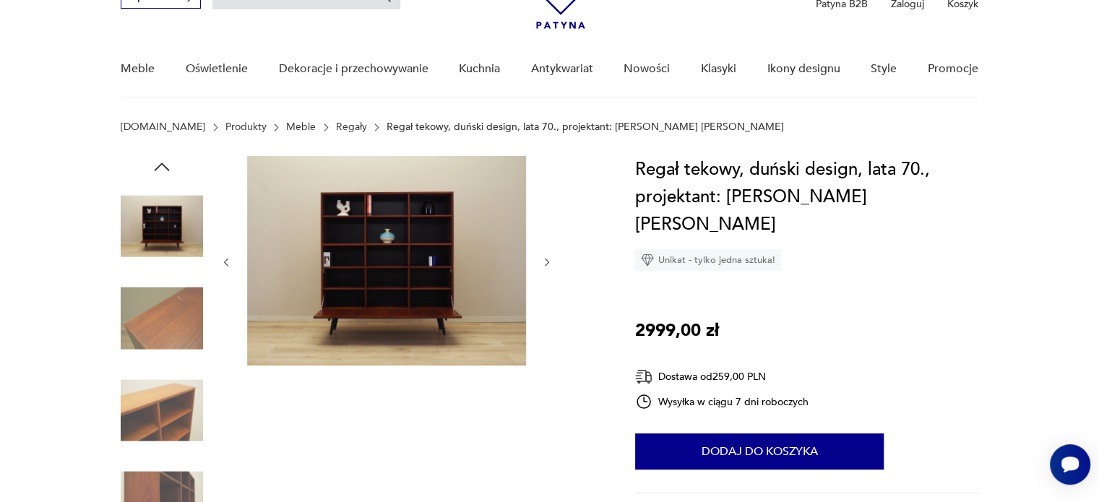
click at [543, 262] on icon "button" at bounding box center [547, 262] width 12 height 12
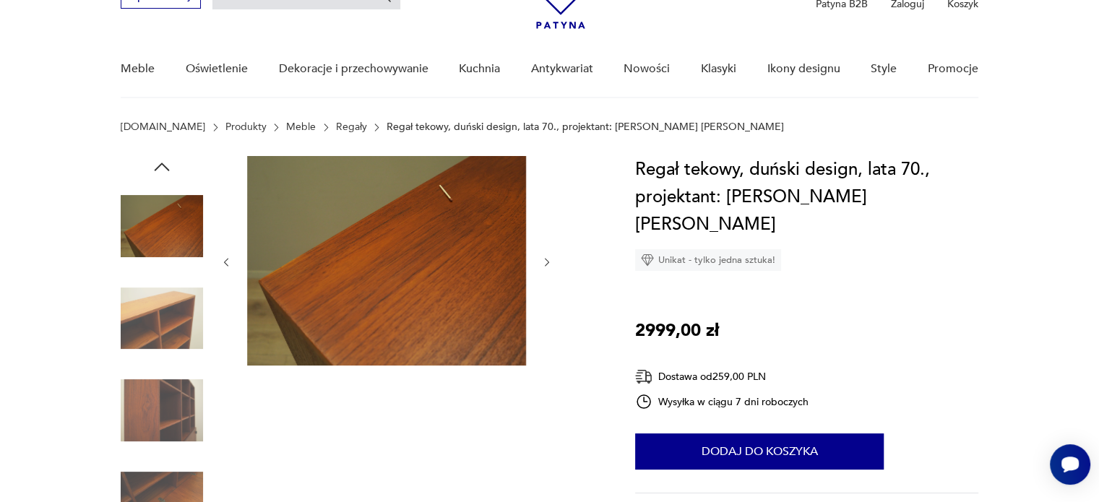
click at [543, 262] on icon "button" at bounding box center [547, 262] width 12 height 12
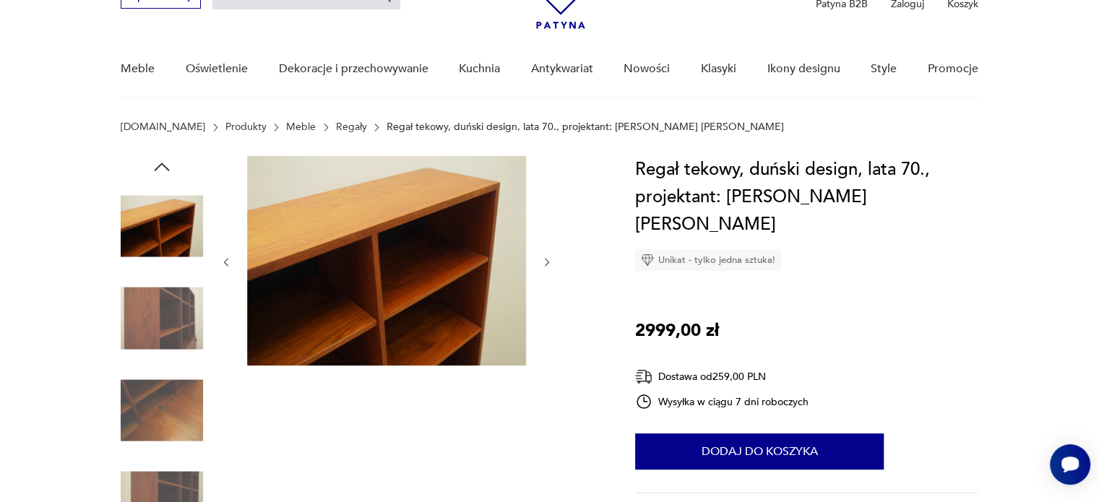
click at [543, 262] on icon "button" at bounding box center [547, 262] width 12 height 12
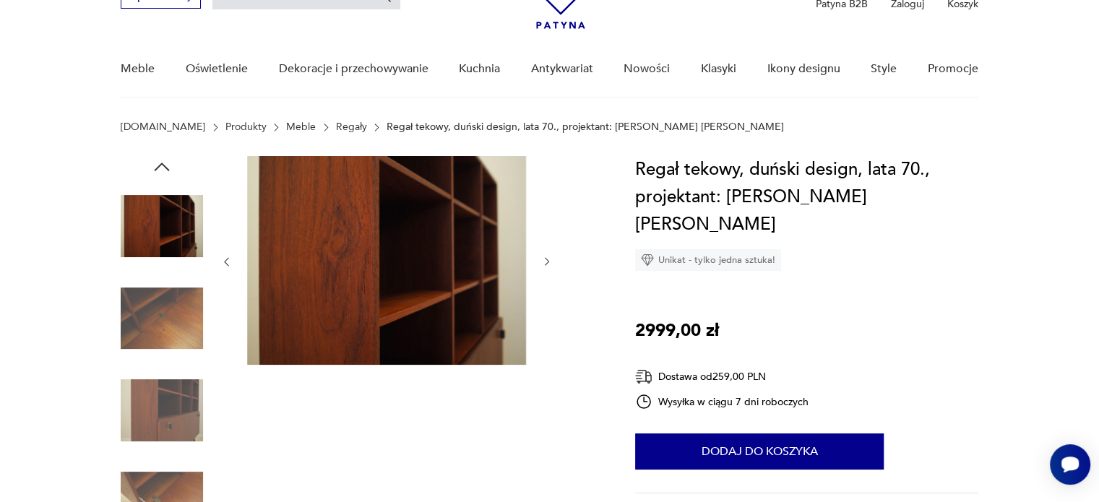
click at [543, 262] on icon "button" at bounding box center [547, 262] width 12 height 12
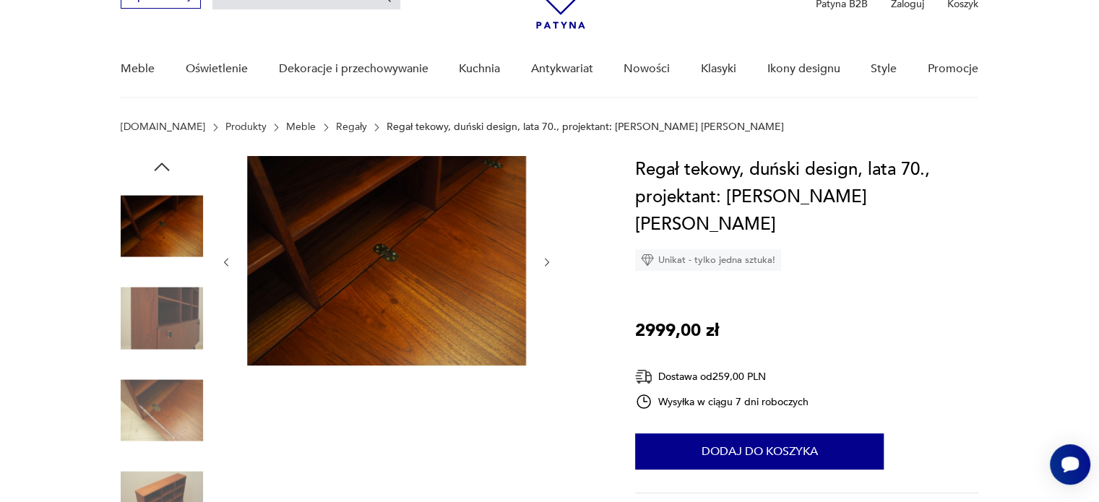
click at [543, 262] on icon "button" at bounding box center [547, 262] width 12 height 12
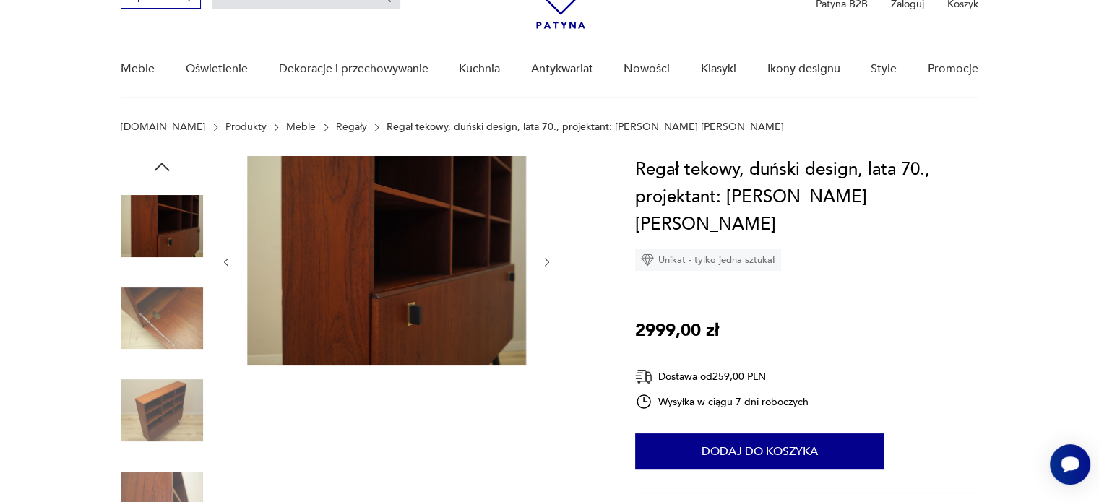
click at [543, 262] on icon "button" at bounding box center [547, 262] width 12 height 12
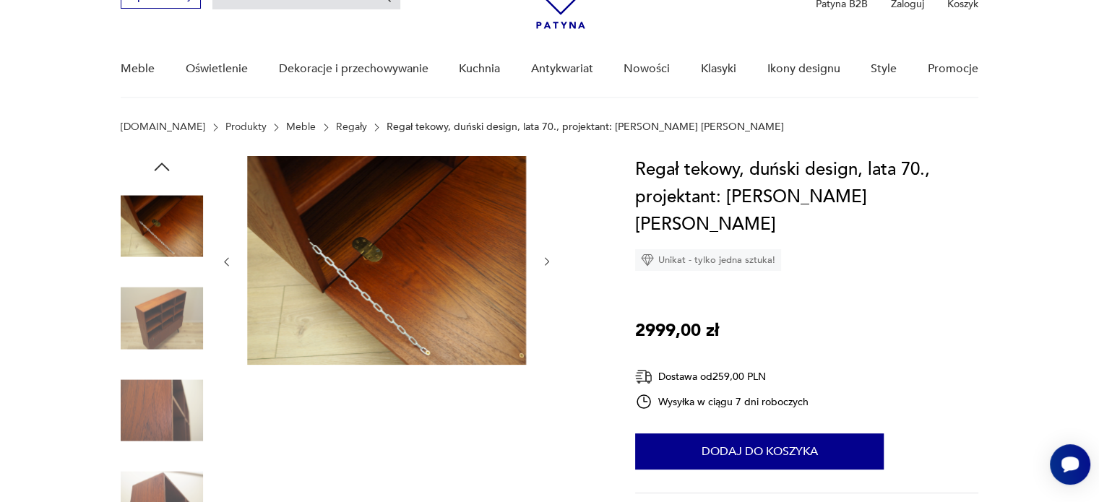
click at [543, 262] on icon "button" at bounding box center [547, 262] width 12 height 12
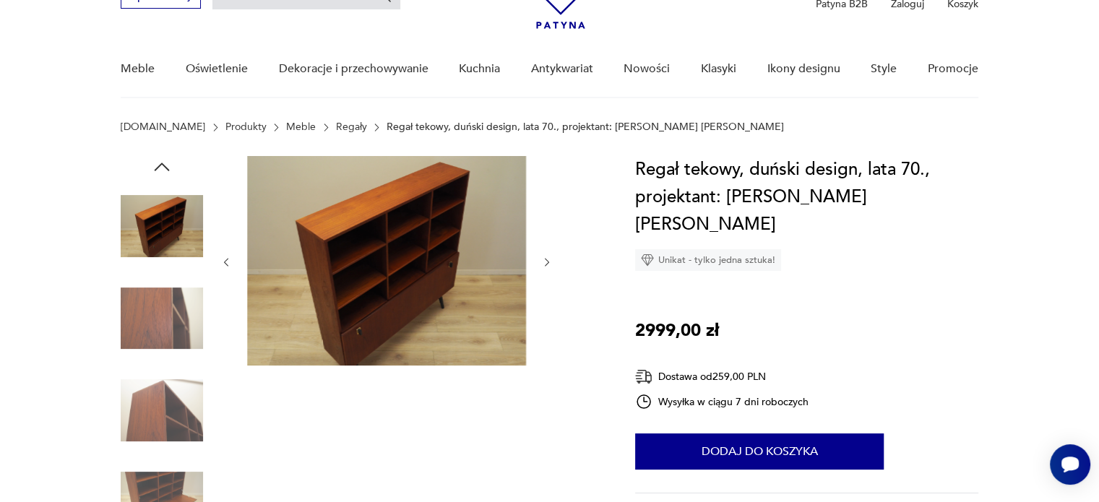
click at [543, 262] on icon "button" at bounding box center [547, 262] width 12 height 12
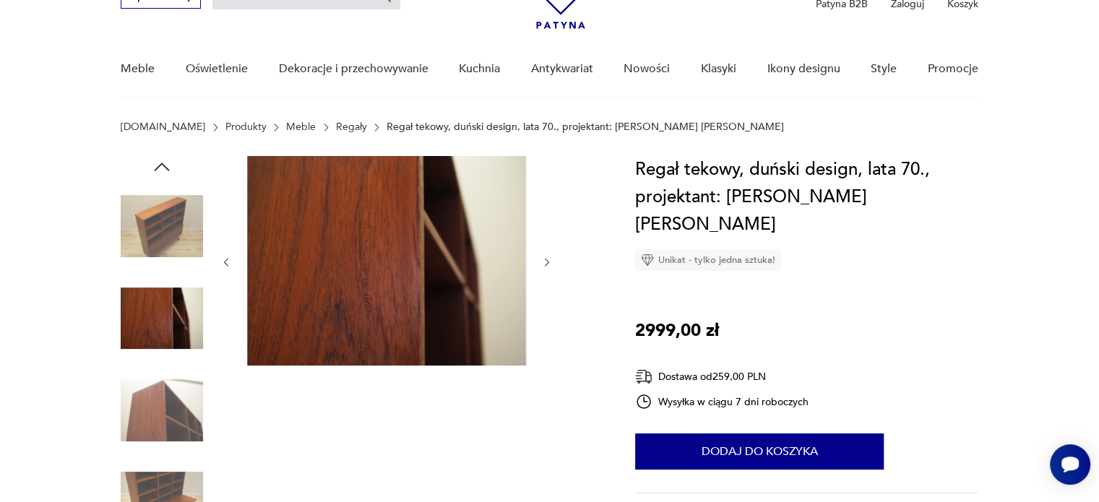
click at [543, 262] on icon "button" at bounding box center [547, 262] width 12 height 12
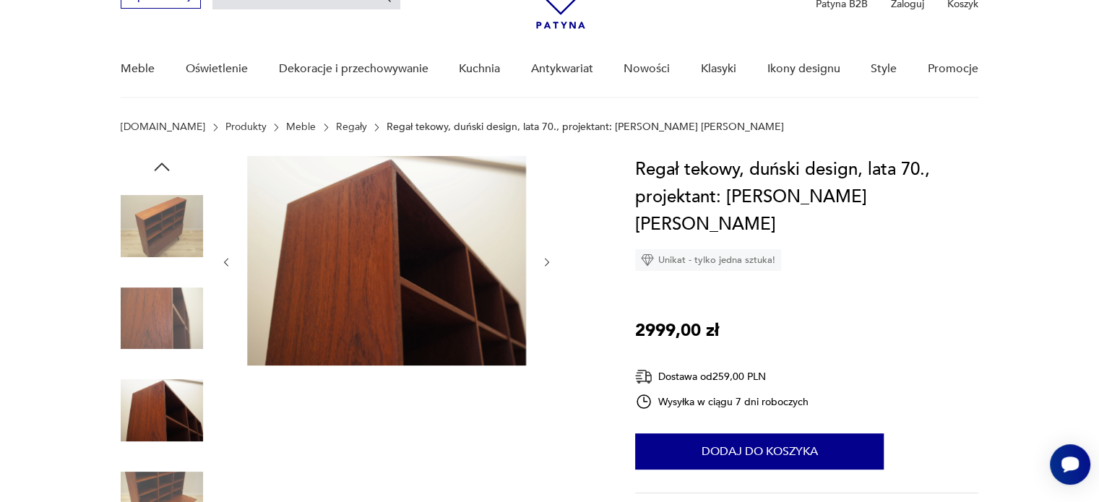
click at [543, 262] on icon "button" at bounding box center [547, 262] width 12 height 12
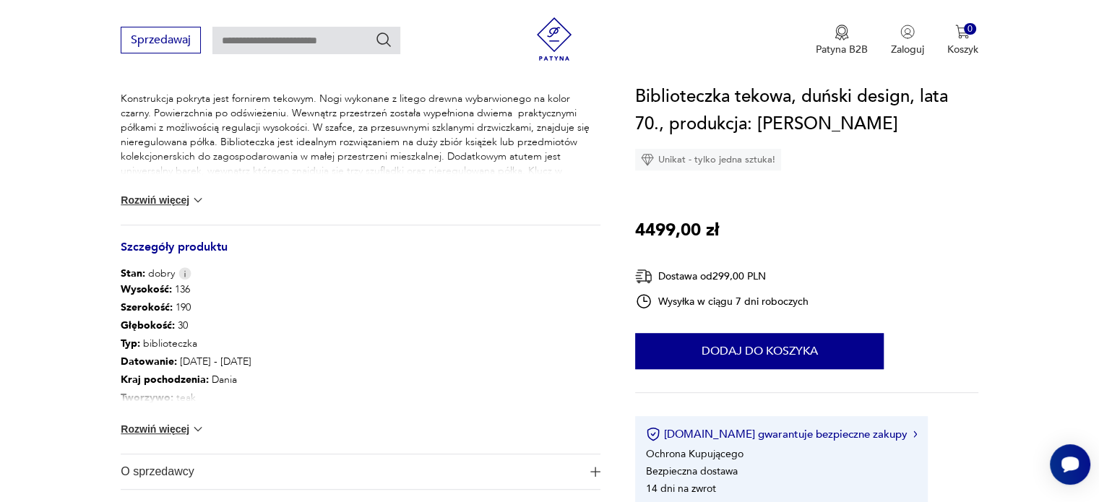
scroll to position [644, 0]
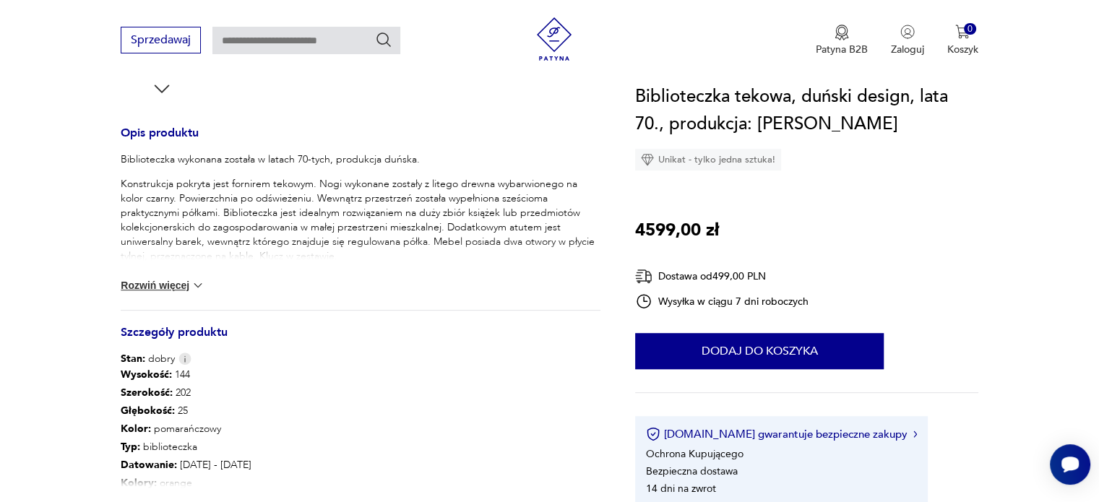
scroll to position [558, 0]
